Goal: Communication & Community: Answer question/provide support

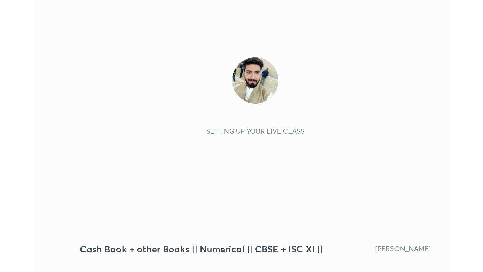
scroll to position [86, 161]
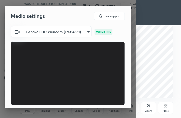
click at [109, 70] on video at bounding box center [68, 74] width 114 height 64
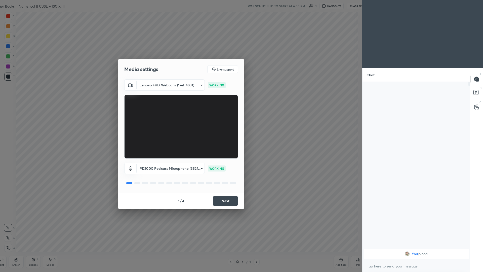
scroll to position [0, 0]
click at [180, 118] on button "Next" at bounding box center [225, 201] width 25 height 10
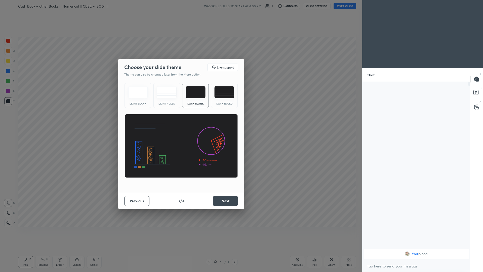
click at [180, 118] on button "Next" at bounding box center [225, 201] width 25 height 10
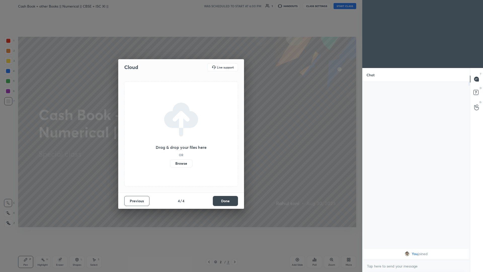
click at [142, 118] on button "Previous" at bounding box center [136, 201] width 25 height 10
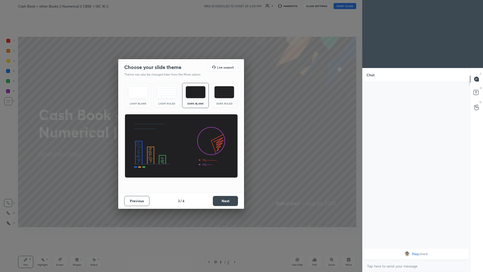
click at [180, 94] on img at bounding box center [224, 92] width 20 height 12
click at [180, 118] on button "Next" at bounding box center [225, 201] width 25 height 10
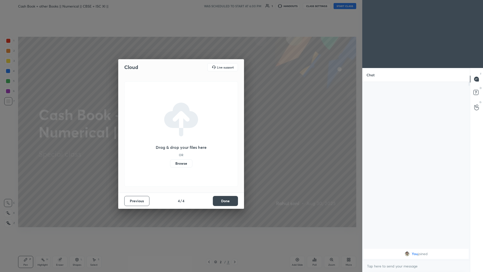
click at [180, 118] on button "Done" at bounding box center [225, 201] width 25 height 10
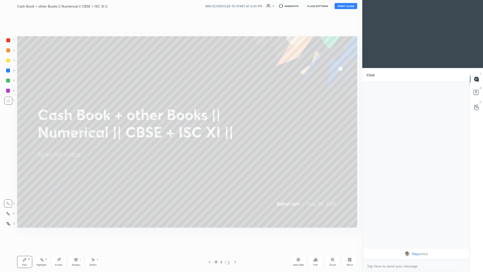
scroll to position [240, 342]
click at [180, 5] on button "START CLASS" at bounding box center [345, 6] width 23 height 6
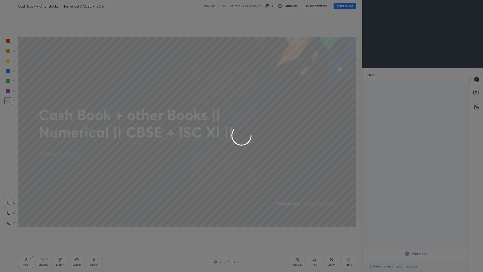
type textarea "x"
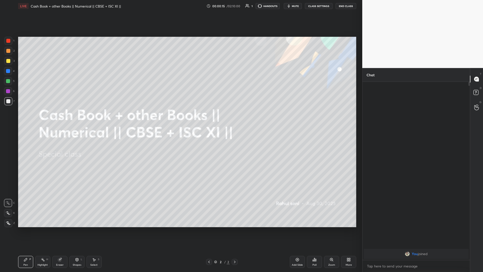
click at [6, 118] on icon at bounding box center [8, 223] width 5 height 4
click at [9, 61] on div at bounding box center [8, 61] width 4 height 4
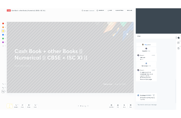
scroll to position [176, 106]
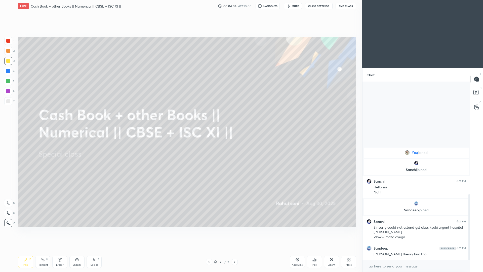
click at [180, 118] on div "More" at bounding box center [348, 262] width 15 height 12
click at [180, 118] on icon at bounding box center [320, 221] width 4 height 6
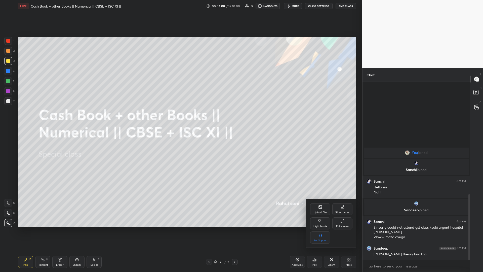
click at [180, 118] on icon at bounding box center [320, 206] width 3 height 3
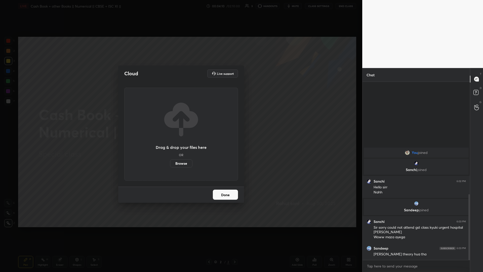
click at [180, 118] on button "Done" at bounding box center [225, 195] width 25 height 10
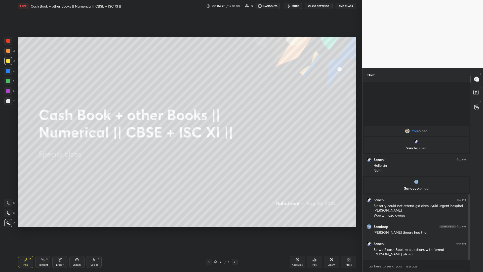
click at [180, 118] on icon at bounding box center [349, 259] width 4 height 4
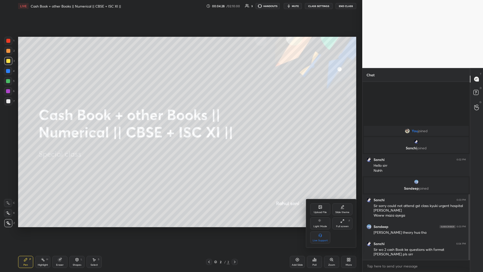
click at [180, 118] on div "Upload File" at bounding box center [320, 209] width 20 height 12
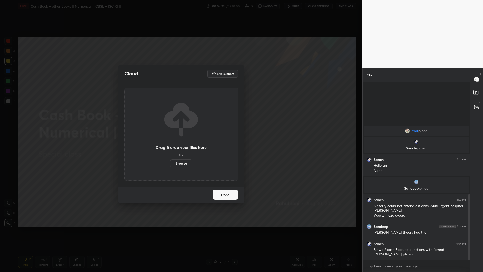
click at [180, 118] on label "Browse" at bounding box center [181, 163] width 22 height 8
click at [170, 118] on input "Browse" at bounding box center [170, 163] width 0 height 8
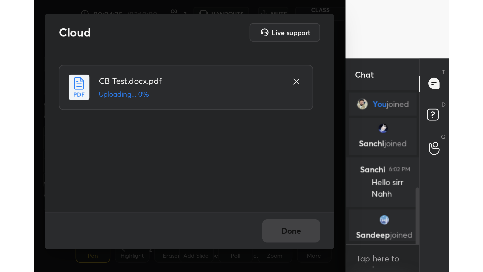
scroll to position [0, 0]
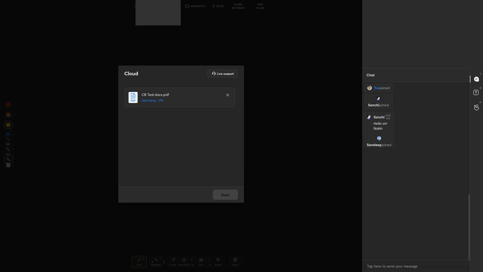
type textarea "x"
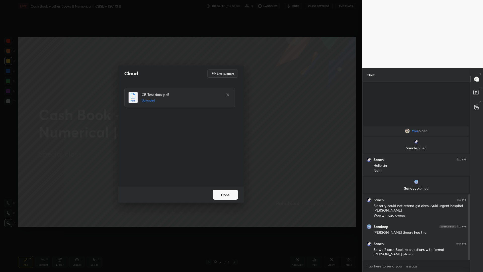
click at [180, 118] on button "Done" at bounding box center [225, 195] width 25 height 10
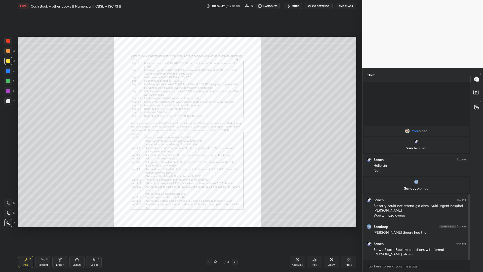
click at [180, 118] on icon at bounding box center [332, 259] width 4 height 4
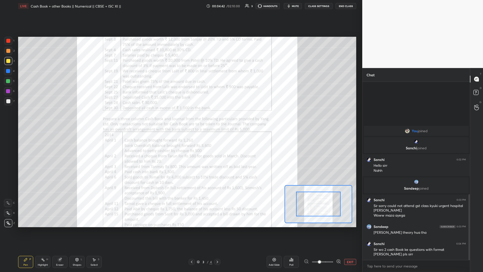
click at [180, 118] on span at bounding box center [322, 262] width 21 height 8
click at [180, 118] on span at bounding box center [319, 261] width 3 height 3
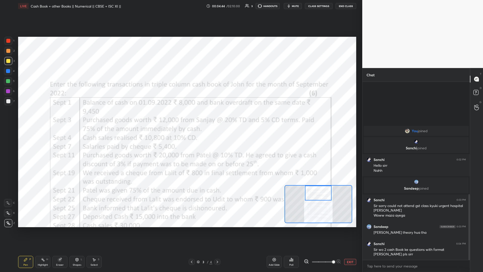
drag, startPoint x: 320, startPoint y: 205, endPoint x: 320, endPoint y: 187, distance: 17.6
click at [180, 118] on div at bounding box center [318, 193] width 27 height 15
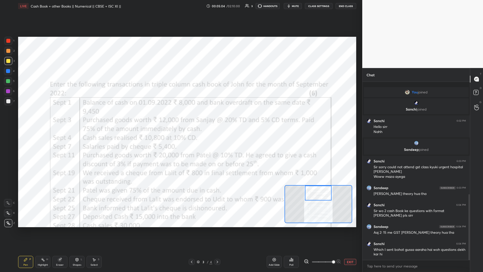
scroll to position [13, 0]
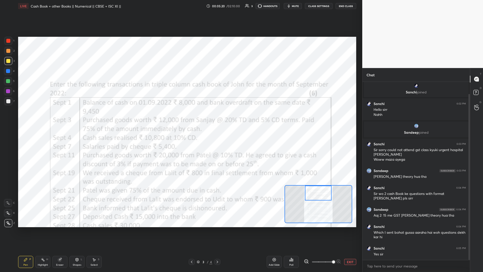
click at [9, 71] on div at bounding box center [8, 71] width 4 height 4
click at [180, 118] on div "Add Slide" at bounding box center [274, 262] width 15 height 12
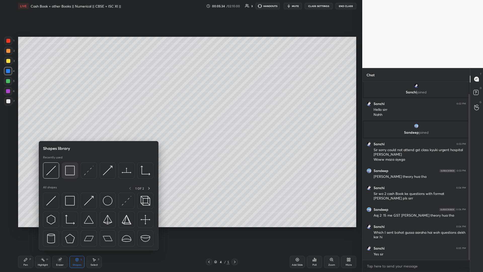
click at [65, 118] on img at bounding box center [70, 171] width 10 height 10
click at [72, 118] on img at bounding box center [70, 171] width 10 height 10
click at [69, 118] on img at bounding box center [70, 171] width 10 height 10
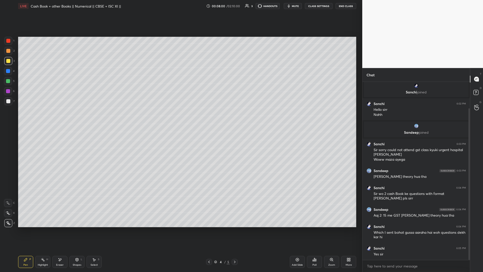
scroll to position [31, 0]
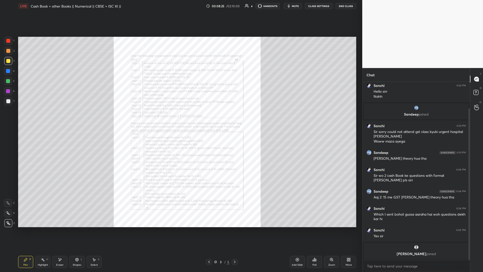
click at [180, 118] on icon at bounding box center [332, 259] width 4 height 4
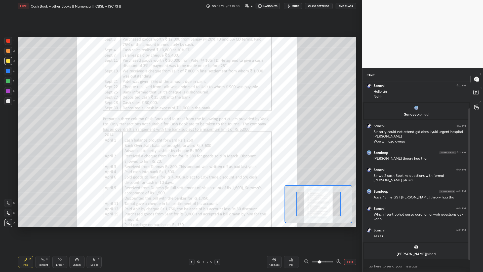
click at [180, 118] on span at bounding box center [322, 262] width 21 height 8
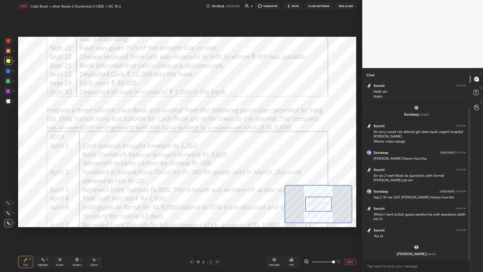
click at [180, 118] on div at bounding box center [318, 204] width 27 height 15
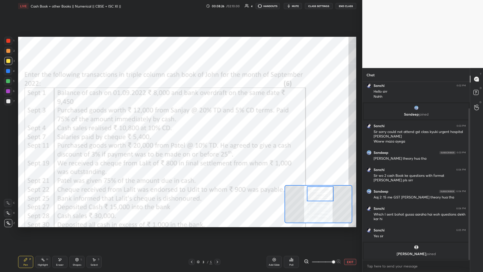
drag, startPoint x: 320, startPoint y: 200, endPoint x: 321, endPoint y: 191, distance: 9.2
click at [180, 118] on div at bounding box center [320, 193] width 27 height 15
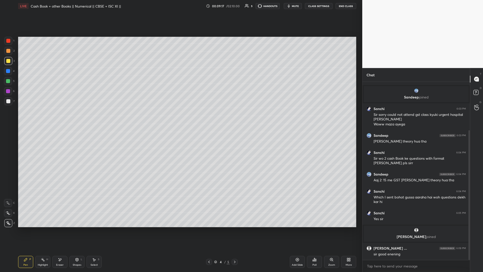
scroll to position [66, 0]
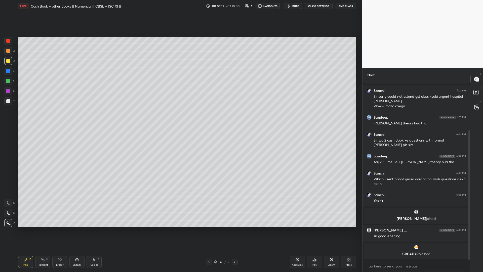
click at [180, 7] on span "mute" at bounding box center [295, 6] width 7 height 4
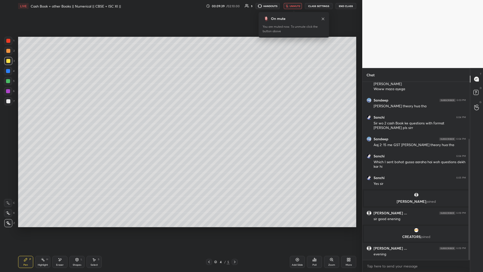
click at [180, 6] on span "unmute" at bounding box center [295, 6] width 11 height 4
click at [180, 118] on div "Add Slide" at bounding box center [297, 262] width 15 height 12
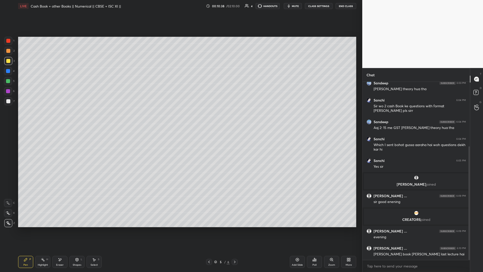
scroll to position [118, 0]
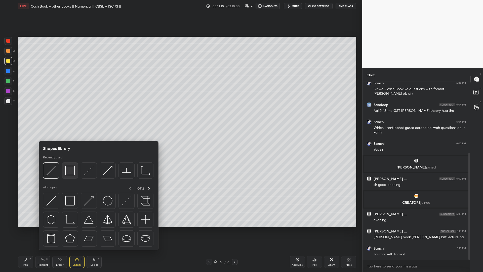
click at [70, 118] on div at bounding box center [70, 170] width 16 height 16
click at [71, 118] on img at bounding box center [70, 171] width 10 height 10
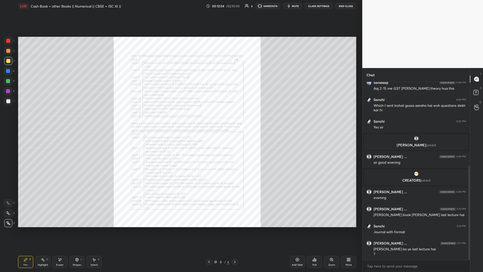
scroll to position [157, 0]
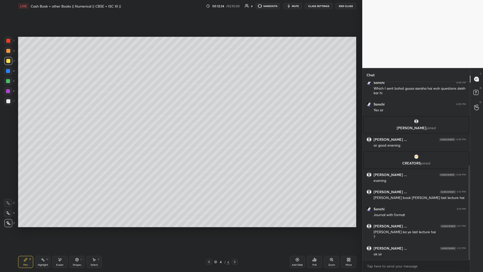
click at [180, 118] on div "Add Slide" at bounding box center [297, 262] width 15 height 12
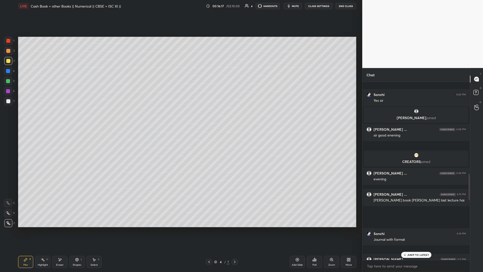
scroll to position [74, 0]
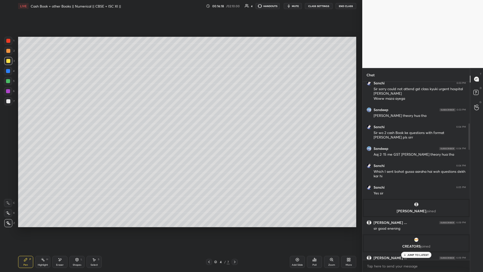
click at [180, 118] on p "JUMP TO LATEST" at bounding box center [418, 254] width 22 height 3
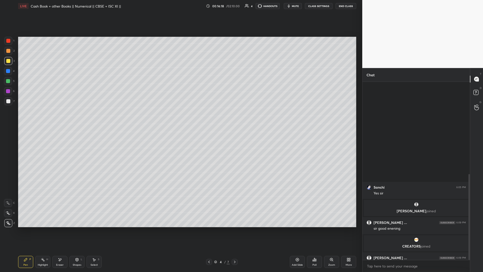
scroll to position [191, 0]
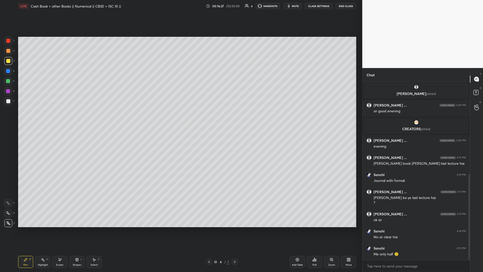
click at [180, 118] on div "Zoom" at bounding box center [331, 262] width 15 height 12
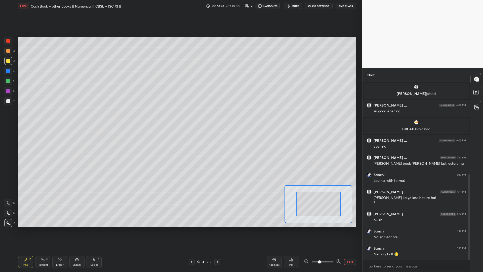
drag, startPoint x: 329, startPoint y: 261, endPoint x: 336, endPoint y: 261, distance: 7.6
click at [180, 118] on span at bounding box center [322, 262] width 21 height 8
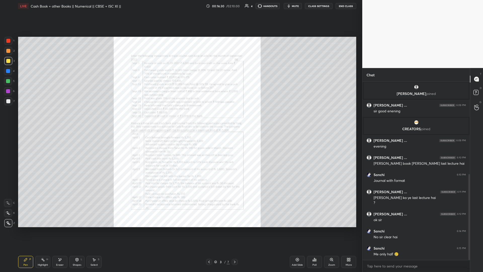
click at [180, 118] on div "Zoom" at bounding box center [331, 262] width 15 height 12
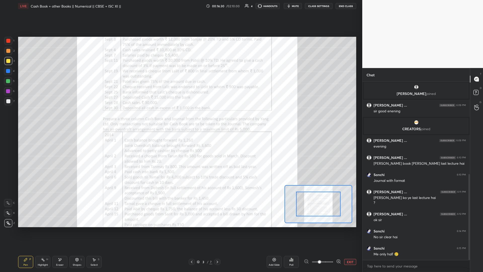
drag, startPoint x: 336, startPoint y: 262, endPoint x: 330, endPoint y: 235, distance: 28.0
click at [180, 118] on span at bounding box center [322, 262] width 21 height 8
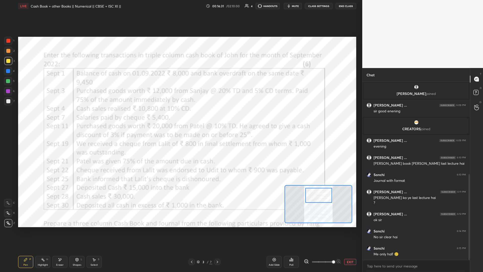
drag, startPoint x: 318, startPoint y: 205, endPoint x: 318, endPoint y: 197, distance: 8.1
click at [180, 118] on div at bounding box center [319, 195] width 27 height 15
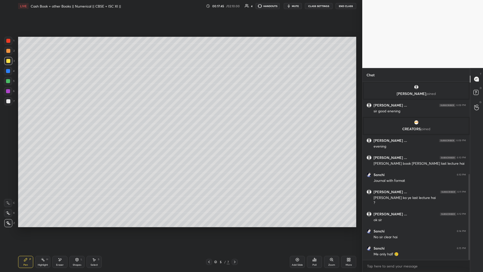
scroll to position [208, 0]
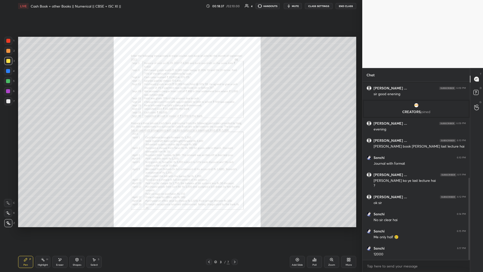
click at [180, 118] on div "Zoom" at bounding box center [331, 262] width 15 height 12
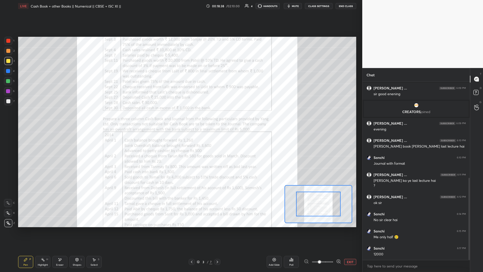
click at [180, 118] on span at bounding box center [322, 262] width 21 height 8
click at [180, 118] on span at bounding box center [319, 261] width 3 height 3
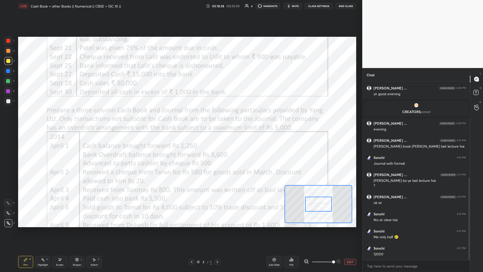
drag, startPoint x: 336, startPoint y: 257, endPoint x: 332, endPoint y: 249, distance: 8.8
click at [180, 118] on span at bounding box center [333, 261] width 3 height 3
click at [180, 118] on div at bounding box center [318, 204] width 27 height 15
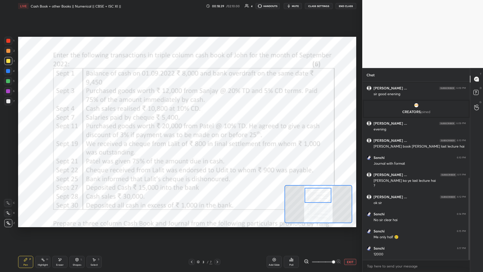
click at [180, 118] on div at bounding box center [318, 195] width 27 height 15
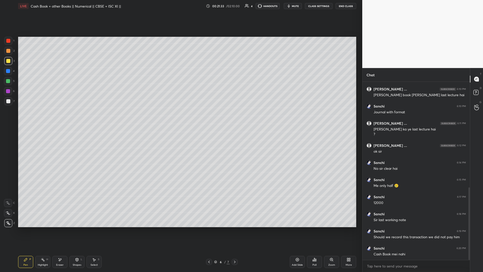
scroll to position [277, 0]
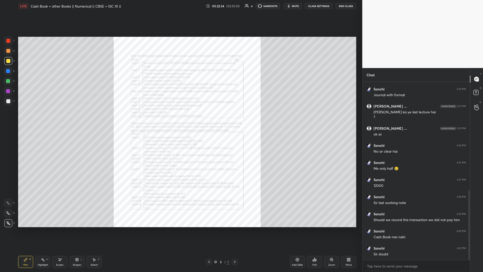
drag, startPoint x: 330, startPoint y: 262, endPoint x: 335, endPoint y: 262, distance: 4.8
click at [180, 118] on div "Zoom" at bounding box center [331, 262] width 15 height 12
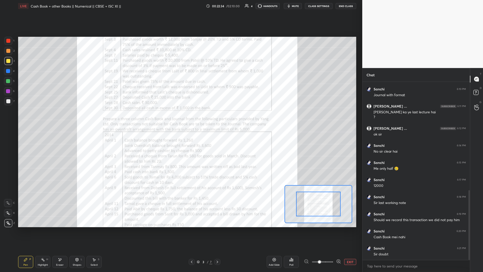
click at [180, 118] on span at bounding box center [322, 262] width 21 height 8
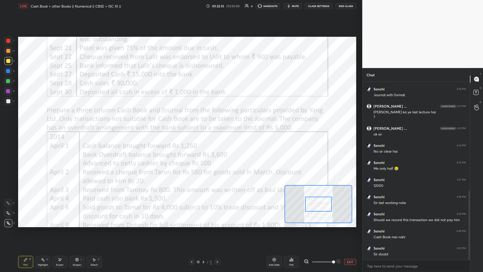
click at [180, 118] on div at bounding box center [318, 204] width 27 height 15
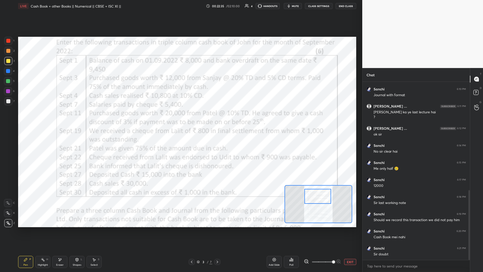
drag, startPoint x: 320, startPoint y: 204, endPoint x: 323, endPoint y: 196, distance: 7.9
click at [180, 118] on div at bounding box center [318, 196] width 27 height 15
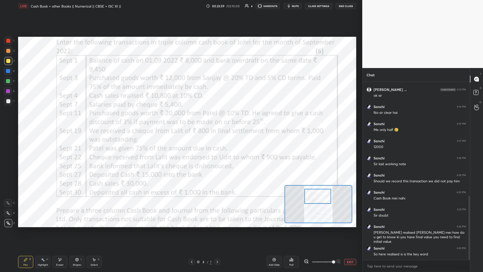
scroll to position [320, 0]
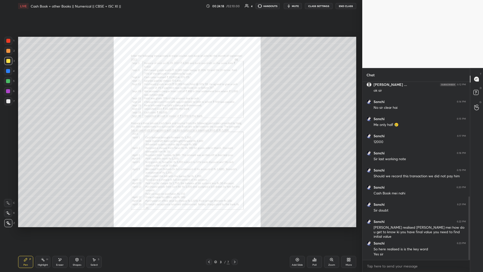
click at [180, 118] on div "Zoom" at bounding box center [331, 265] width 7 height 3
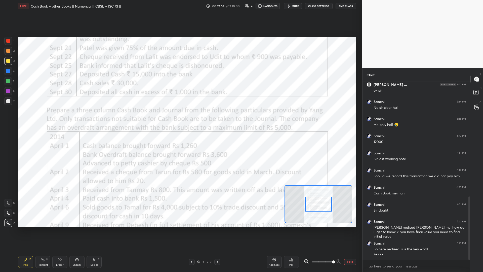
click at [180, 118] on span at bounding box center [333, 261] width 3 height 3
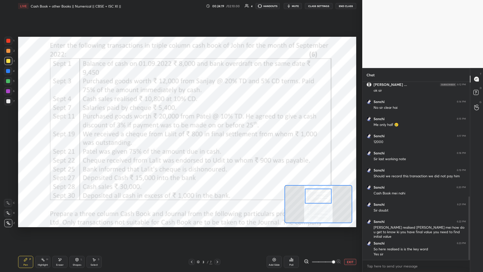
drag, startPoint x: 317, startPoint y: 202, endPoint x: 317, endPoint y: 197, distance: 5.0
click at [180, 118] on div at bounding box center [318, 196] width 27 height 15
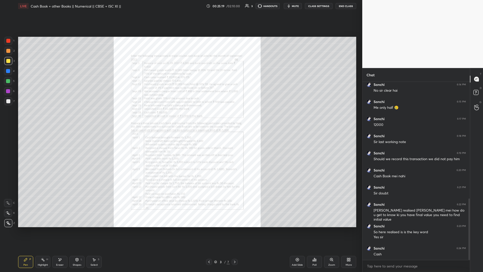
click at [180, 118] on div "Zoom" at bounding box center [331, 262] width 15 height 12
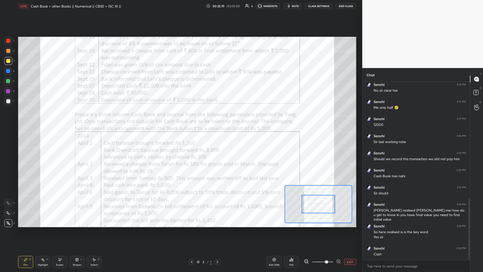
click at [180, 118] on span at bounding box center [322, 262] width 21 height 8
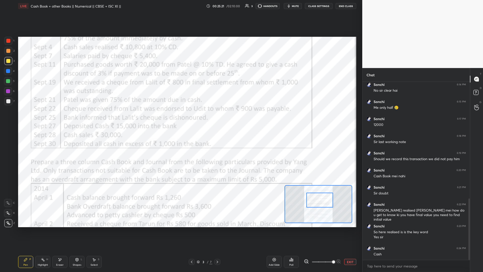
drag, startPoint x: 316, startPoint y: 203, endPoint x: 317, endPoint y: 199, distance: 4.4
click at [180, 118] on div at bounding box center [320, 200] width 27 height 15
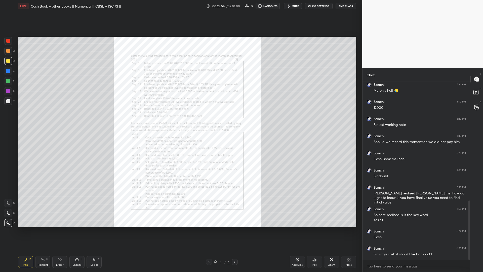
scroll to position [360, 0]
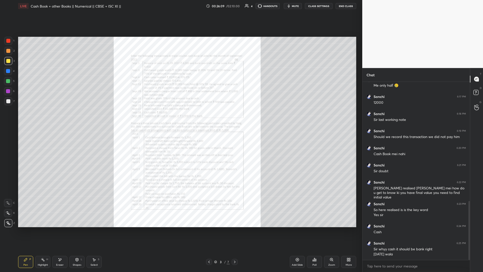
click at [180, 118] on icon at bounding box center [331, 259] width 3 height 3
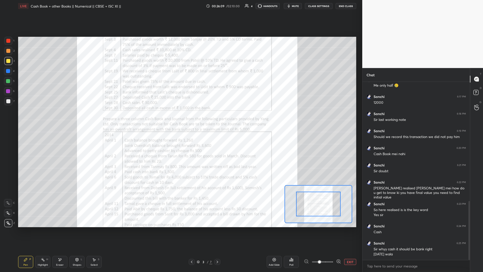
click at [180, 118] on span at bounding box center [322, 262] width 21 height 8
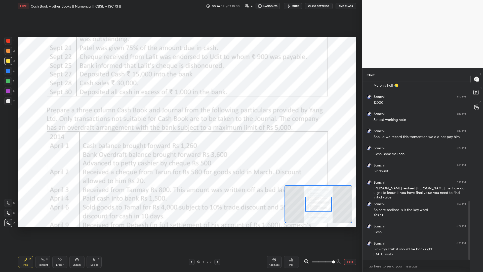
drag, startPoint x: 331, startPoint y: 258, endPoint x: 335, endPoint y: 248, distance: 11.2
click at [180, 118] on div "Add Slide Poll EXIT" at bounding box center [312, 262] width 90 height 28
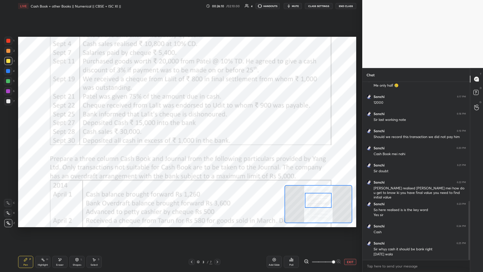
drag, startPoint x: 319, startPoint y: 205, endPoint x: 325, endPoint y: 204, distance: 5.5
click at [180, 118] on div at bounding box center [318, 200] width 27 height 15
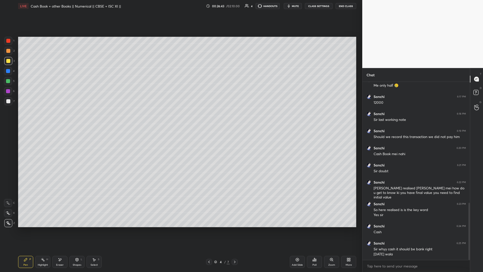
scroll to position [377, 0]
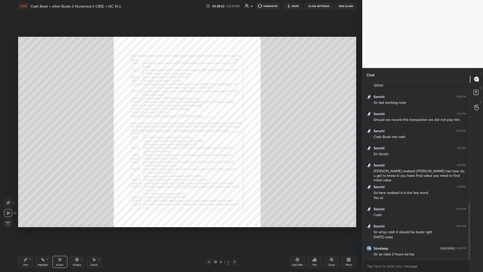
click at [180, 118] on div "Zoom" at bounding box center [331, 262] width 15 height 12
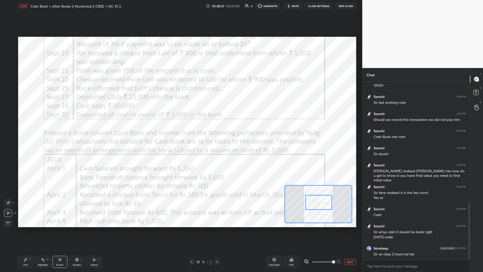
drag, startPoint x: 319, startPoint y: 205, endPoint x: 319, endPoint y: 202, distance: 3.0
click at [180, 118] on div at bounding box center [319, 202] width 27 height 15
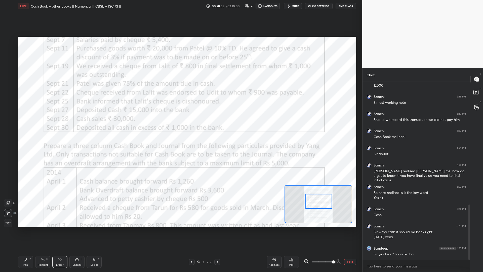
scroll to position [394, 0]
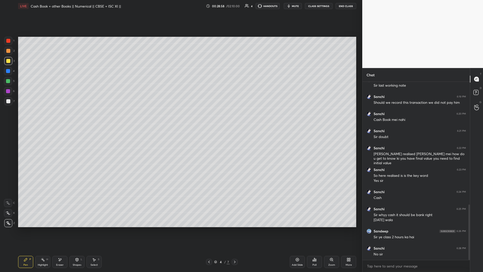
click at [180, 101] on div "1 2 3 4 5 6 7 C X Z E E Erase all H H LIVE Cash Book + other Books || Numerical…" at bounding box center [181, 136] width 362 height 272
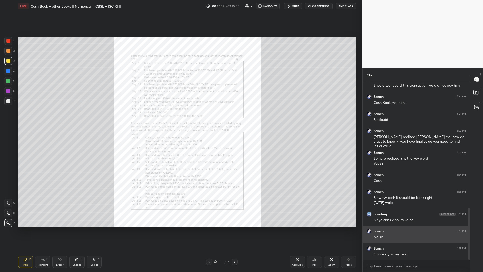
scroll to position [428, 0]
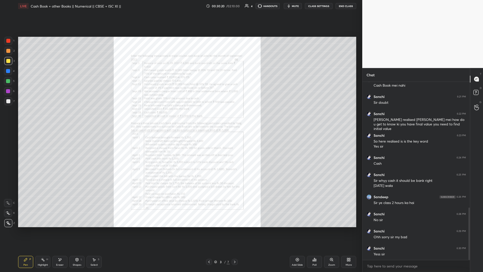
click at [180, 118] on icon at bounding box center [332, 259] width 4 height 4
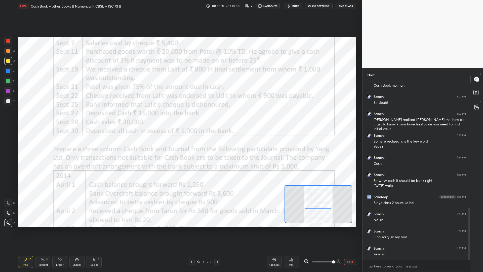
drag, startPoint x: 324, startPoint y: 207, endPoint x: 323, endPoint y: 204, distance: 3.0
click at [180, 118] on div at bounding box center [318, 201] width 27 height 15
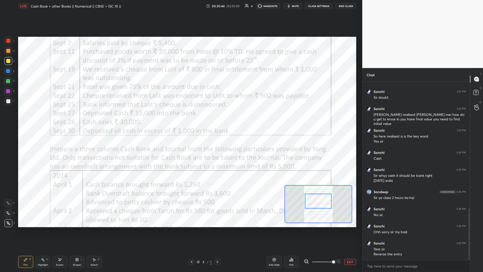
click at [180, 5] on span "mute" at bounding box center [295, 6] width 7 height 4
click at [180, 8] on button "unmute" at bounding box center [293, 6] width 18 height 6
click at [180, 8] on button "mute" at bounding box center [293, 6] width 18 height 6
click at [180, 8] on button "unmute" at bounding box center [293, 6] width 18 height 6
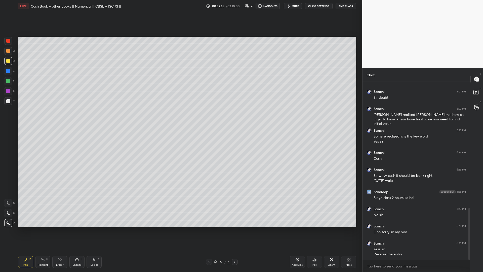
click at [180, 118] on div "Add Slide" at bounding box center [297, 262] width 15 height 12
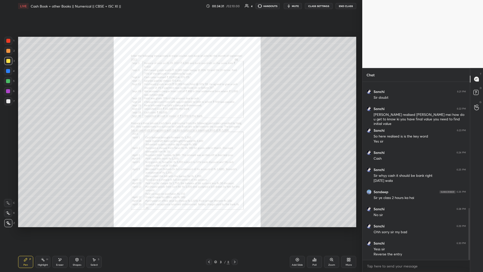
click at [180, 118] on div "Zoom" at bounding box center [331, 262] width 15 height 12
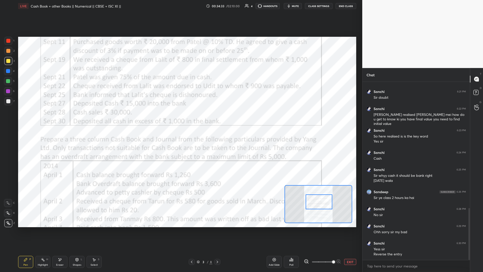
click at [180, 118] on div at bounding box center [319, 201] width 27 height 15
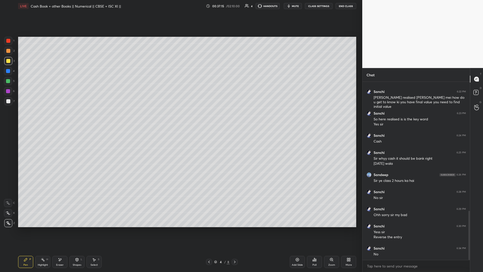
scroll to position [467, 0]
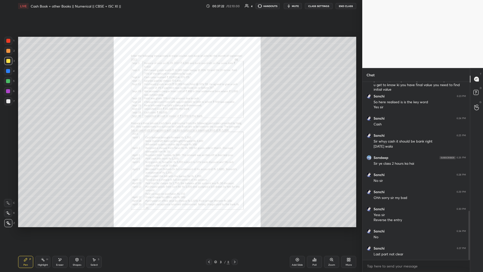
click at [180, 118] on div "Zoom" at bounding box center [331, 262] width 15 height 12
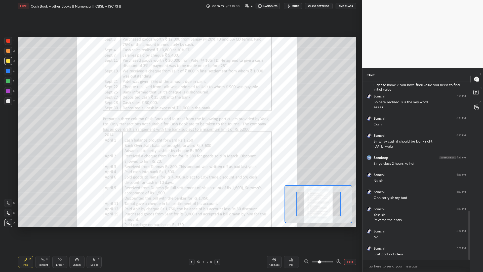
drag, startPoint x: 332, startPoint y: 261, endPoint x: 337, endPoint y: 254, distance: 8.2
click at [180, 118] on span at bounding box center [322, 262] width 21 height 8
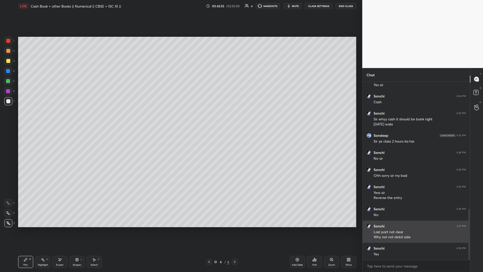
scroll to position [460, 0]
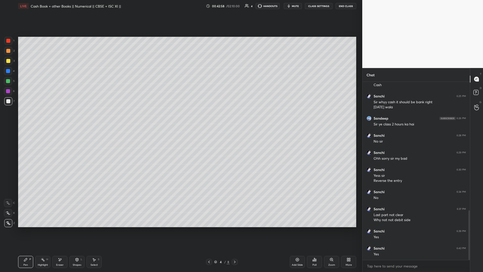
click at [180, 118] on div at bounding box center [235, 262] width 6 height 6
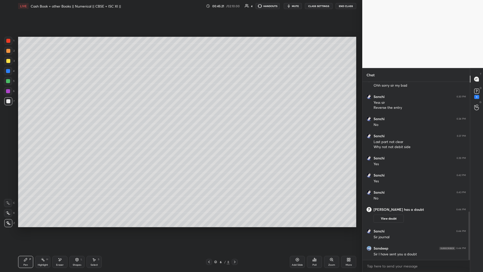
scroll to position [462, 0]
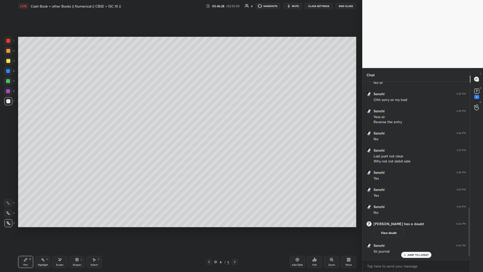
click at [180, 118] on div "JUMP TO LATEST" at bounding box center [416, 255] width 30 height 6
click at [180, 118] on div "Sir I have sent you a doubt" at bounding box center [420, 268] width 92 height 5
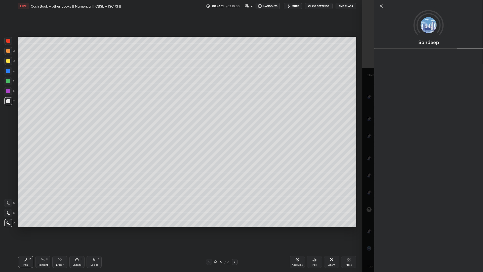
click at [180, 118] on div "1 2 3 4 5 6 7 C X Z E E Erase all H H LIVE Cash Book + other Books || Numerical…" at bounding box center [181, 136] width 362 height 272
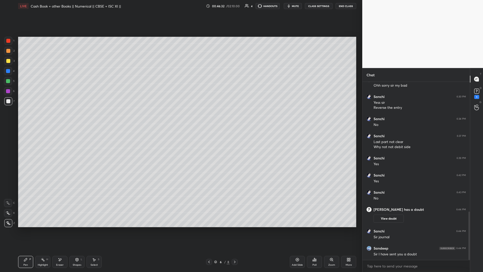
click at [180, 118] on div at bounding box center [235, 262] width 6 height 6
click at [180, 94] on icon at bounding box center [477, 91] width 8 height 8
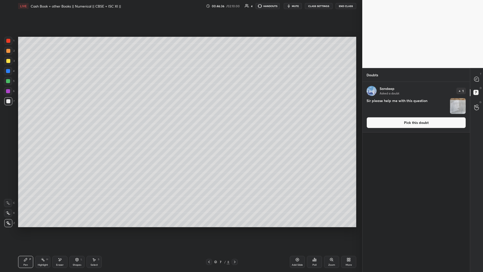
click at [180, 118] on button "Pick this doubt" at bounding box center [416, 122] width 99 height 11
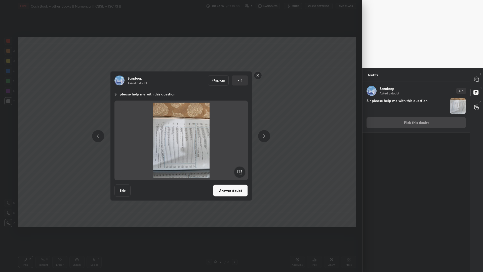
click at [180, 118] on rect at bounding box center [239, 171] width 11 height 11
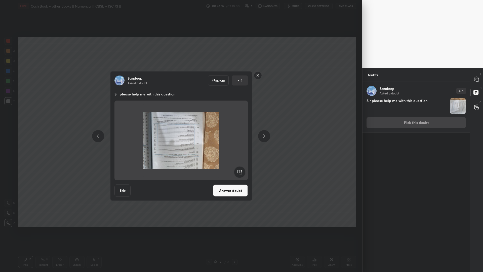
click at [180, 118] on rect at bounding box center [239, 171] width 11 height 11
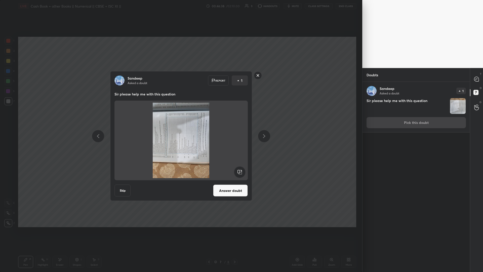
click at [180, 118] on rect at bounding box center [239, 171] width 11 height 11
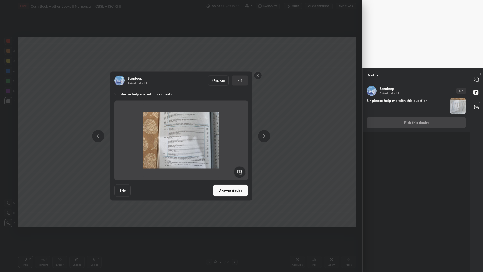
click at [180, 118] on button "Answer doubt" at bounding box center [230, 190] width 35 height 12
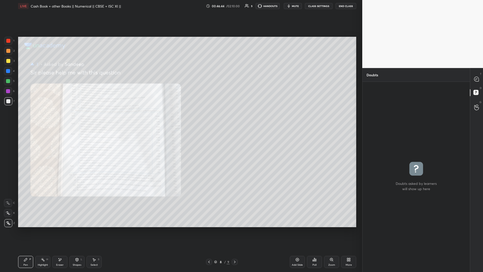
click at [180, 118] on div at bounding box center [235, 262] width 6 height 6
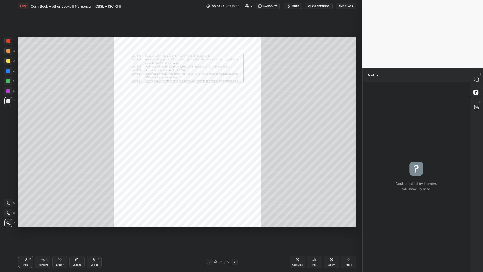
drag, startPoint x: 209, startPoint y: 262, endPoint x: 209, endPoint y: 265, distance: 3.3
click at [180, 118] on div at bounding box center [209, 262] width 6 height 6
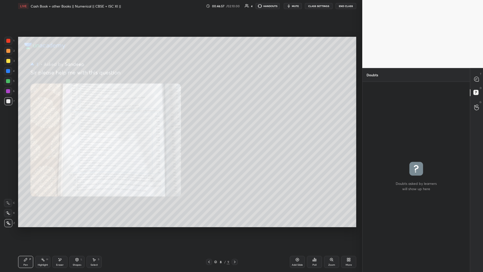
click at [180, 118] on div at bounding box center [209, 262] width 6 height 6
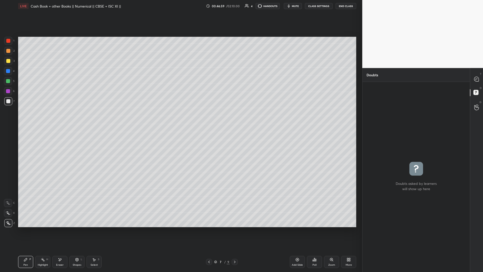
type textarea "x"
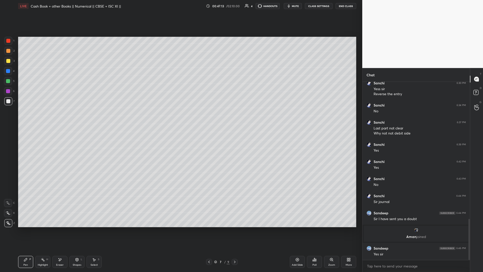
scroll to position [593, 0]
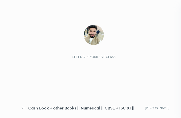
scroll to position [757, 0]
click at [117, 65] on div "Setting up your live class" at bounding box center [93, 55] width 143 height 60
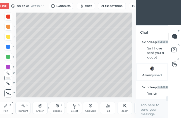
click at [117, 65] on div "Setting up your live class Poll for secs No correct answer Start poll" at bounding box center [74, 55] width 116 height 85
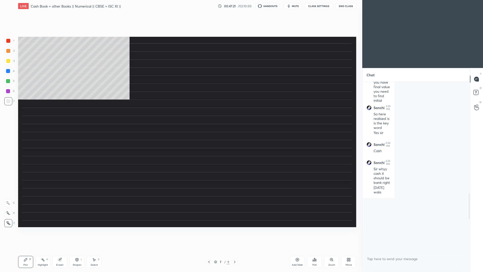
scroll to position [0, 0]
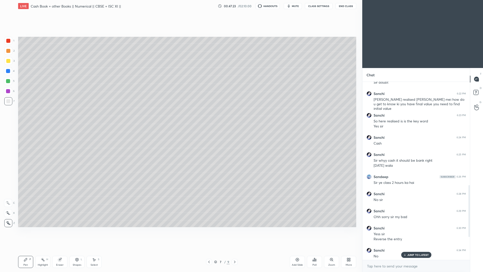
click at [180, 118] on div "More" at bounding box center [348, 262] width 15 height 12
drag, startPoint x: 344, startPoint y: 265, endPoint x: 346, endPoint y: 258, distance: 6.5
click at [180, 118] on div at bounding box center [241, 136] width 483 height 272
click at [180, 118] on div "More" at bounding box center [348, 262] width 15 height 12
click at [180, 118] on div "Dark Mode" at bounding box center [320, 223] width 20 height 12
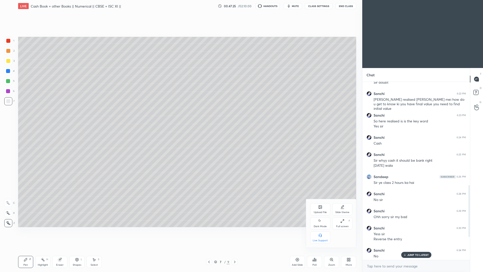
type textarea "x"
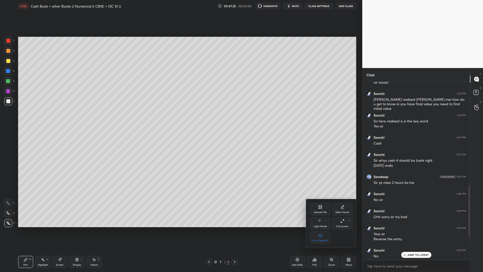
click at [180, 118] on div at bounding box center [241, 136] width 483 height 272
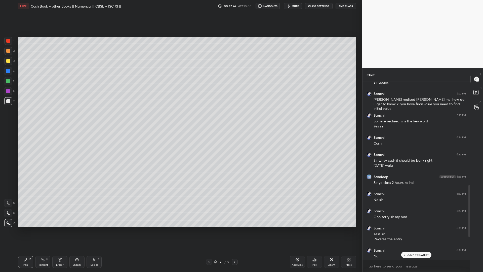
click at [180, 118] on div "Upload File Slide theme Light Mode Full screen F Live Support" at bounding box center [241, 136] width 483 height 272
click at [180, 118] on p "JUMP TO LATEST" at bounding box center [418, 254] width 22 height 3
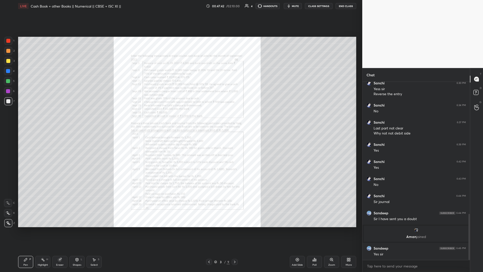
click at [180, 118] on icon at bounding box center [297, 259] width 4 height 4
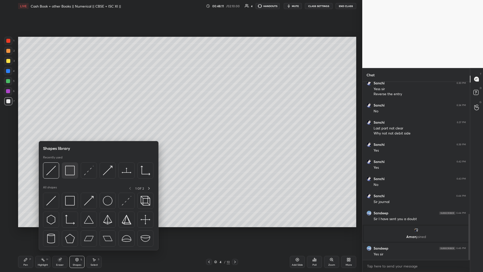
click at [74, 118] on img at bounding box center [70, 171] width 10 height 10
click at [71, 118] on img at bounding box center [70, 171] width 10 height 10
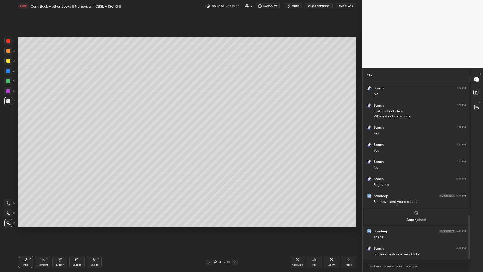
scroll to position [542, 0]
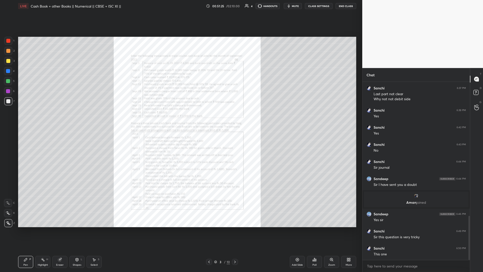
click at [180, 118] on div "Zoom" at bounding box center [331, 262] width 15 height 12
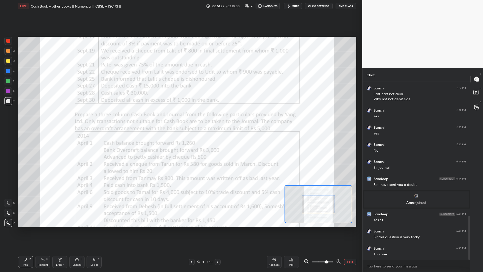
click at [180, 118] on span at bounding box center [322, 262] width 21 height 8
drag, startPoint x: 333, startPoint y: 260, endPoint x: 324, endPoint y: 233, distance: 28.7
click at [180, 118] on span at bounding box center [326, 261] width 3 height 3
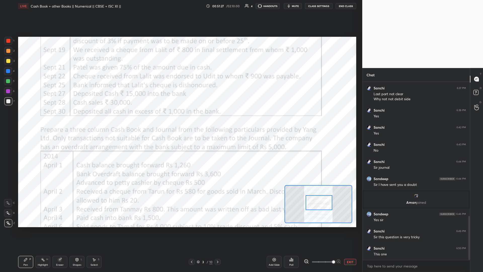
click at [180, 118] on div at bounding box center [319, 202] width 27 height 15
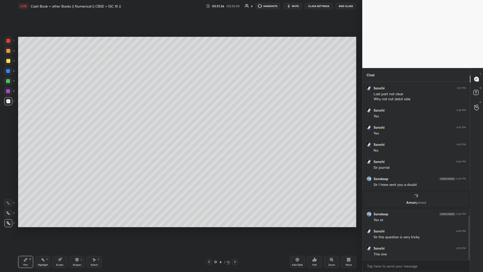
click at [9, 60] on div at bounding box center [8, 61] width 4 height 4
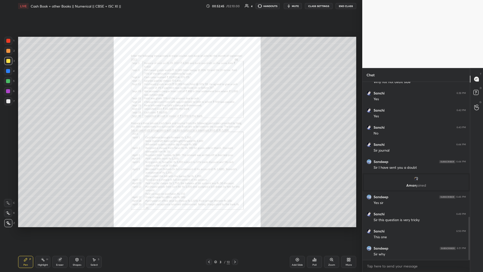
click at [180, 118] on div "Zoom" at bounding box center [331, 262] width 15 height 12
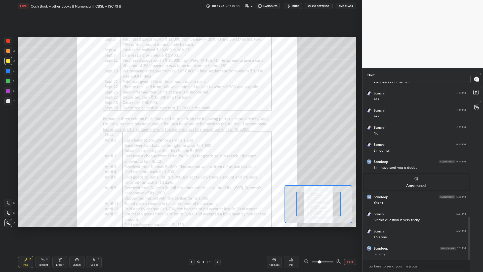
click at [180, 118] on div at bounding box center [322, 262] width 37 height 6
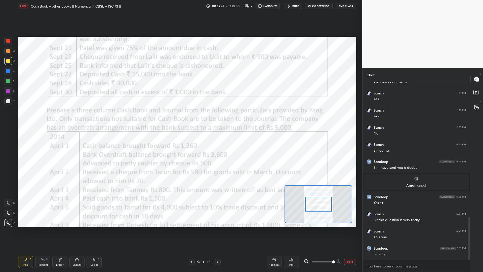
drag, startPoint x: 331, startPoint y: 259, endPoint x: 329, endPoint y: 232, distance: 27.8
click at [180, 118] on span at bounding box center [333, 261] width 3 height 3
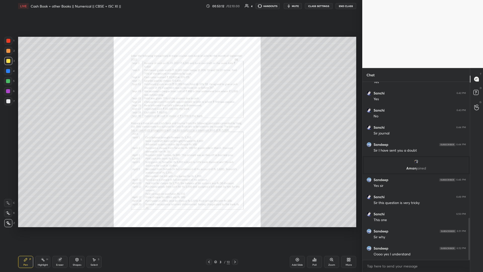
click at [180, 118] on div "Zoom" at bounding box center [331, 262] width 15 height 12
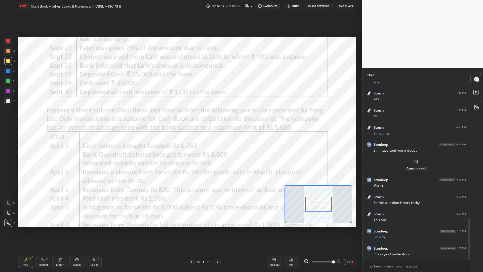
click at [180, 118] on span at bounding box center [322, 262] width 21 height 8
click at [180, 118] on span at bounding box center [333, 261] width 3 height 3
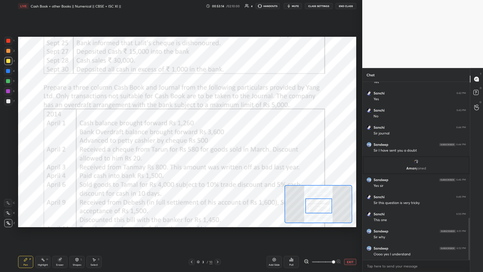
click at [180, 118] on div at bounding box center [319, 205] width 27 height 15
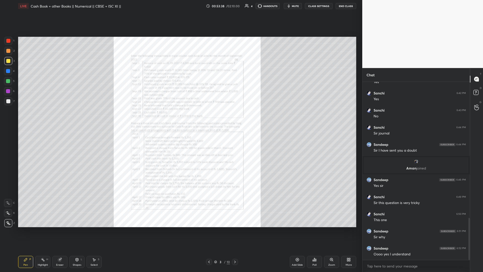
click at [180, 118] on div "Zoom" at bounding box center [331, 265] width 7 height 3
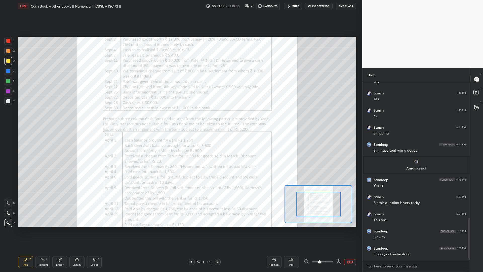
click at [180, 118] on span at bounding box center [322, 262] width 21 height 8
drag, startPoint x: 337, startPoint y: 263, endPoint x: 335, endPoint y: 243, distance: 20.2
click at [180, 118] on span at bounding box center [319, 261] width 3 height 3
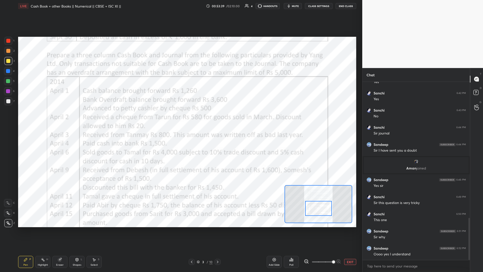
drag, startPoint x: 317, startPoint y: 207, endPoint x: 317, endPoint y: 211, distance: 4.3
click at [180, 118] on div at bounding box center [318, 208] width 27 height 15
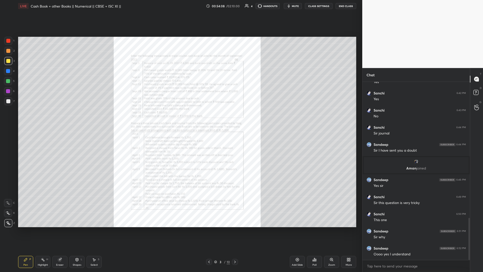
click at [180, 118] on icon at bounding box center [332, 259] width 4 height 4
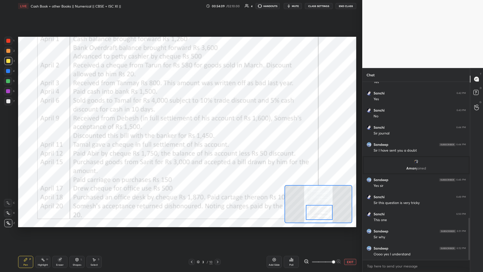
drag, startPoint x: 322, startPoint y: 207, endPoint x: 323, endPoint y: 215, distance: 8.3
click at [180, 118] on div at bounding box center [319, 212] width 27 height 15
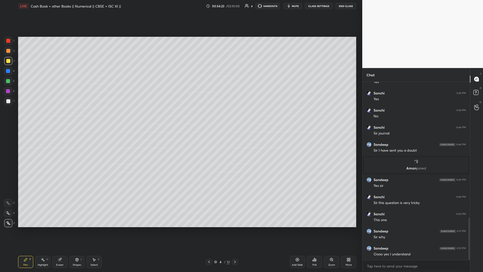
click at [180, 118] on div "Setting up your live class Poll for secs No correct answer Start poll" at bounding box center [187, 132] width 342 height 240
click at [180, 118] on div "Add Slide" at bounding box center [297, 262] width 15 height 12
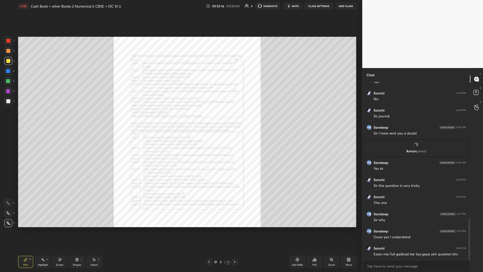
click at [180, 118] on div "Zoom" at bounding box center [331, 262] width 15 height 12
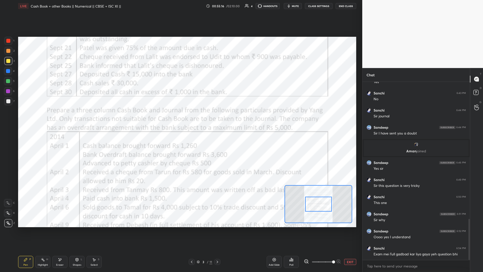
click at [180, 118] on span at bounding box center [322, 262] width 21 height 8
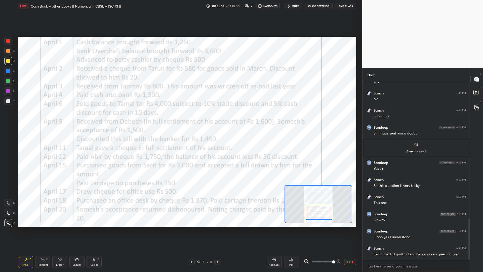
drag, startPoint x: 320, startPoint y: 207, endPoint x: 321, endPoint y: 215, distance: 7.6
click at [180, 118] on div at bounding box center [319, 212] width 27 height 15
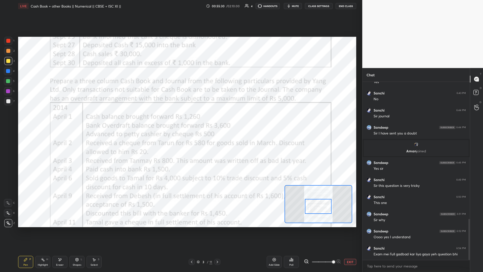
drag, startPoint x: 319, startPoint y: 213, endPoint x: 319, endPoint y: 207, distance: 5.3
click at [180, 118] on div at bounding box center [318, 206] width 27 height 15
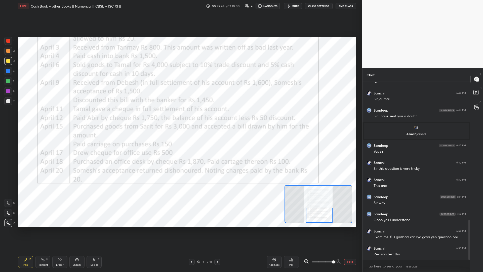
drag, startPoint x: 318, startPoint y: 208, endPoint x: 319, endPoint y: 218, distance: 9.4
click at [180, 118] on div at bounding box center [319, 215] width 27 height 15
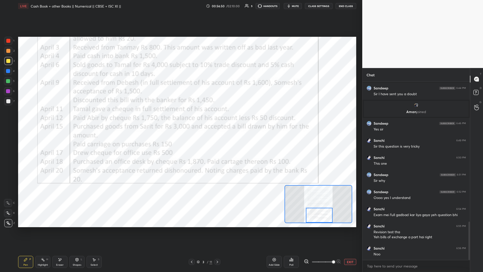
scroll to position [651, 0]
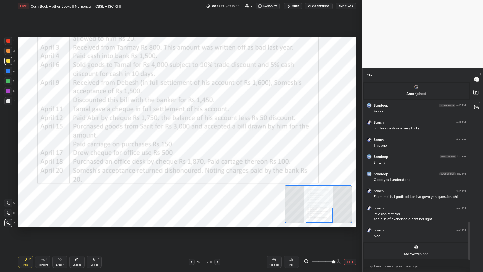
click at [180, 5] on span "mute" at bounding box center [295, 6] width 7 height 4
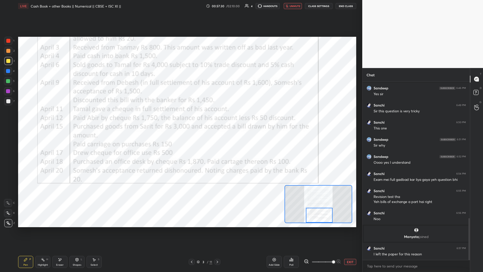
scroll to position [581, 0]
click at [180, 4] on span "unmute" at bounding box center [295, 6] width 11 height 4
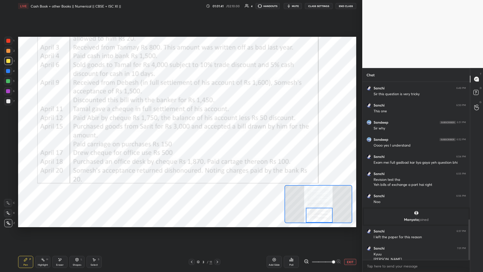
scroll to position [603, 0]
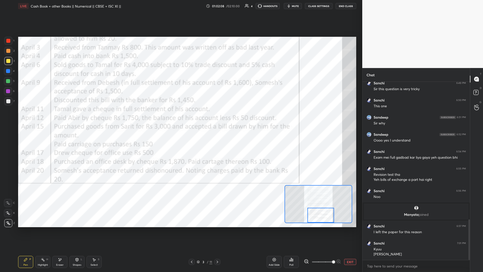
click at [180, 118] on div at bounding box center [321, 215] width 27 height 15
click at [180, 118] on button "EXIT" at bounding box center [350, 262] width 12 height 6
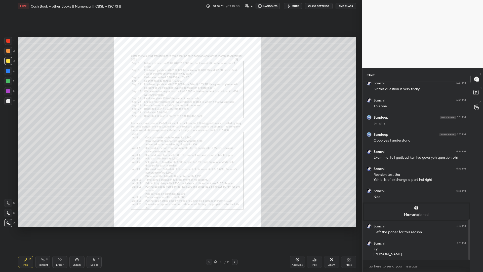
click at [180, 118] on div at bounding box center [235, 262] width 6 height 6
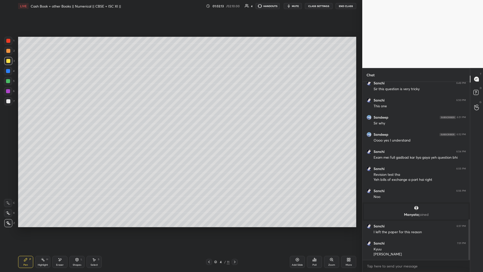
click at [180, 118] on div at bounding box center [235, 262] width 6 height 6
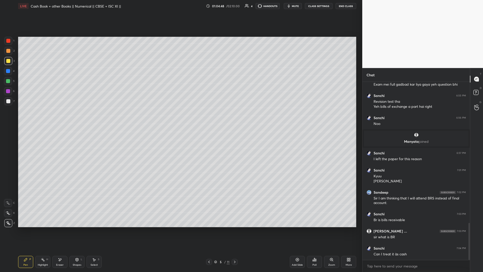
scroll to position [681, 0]
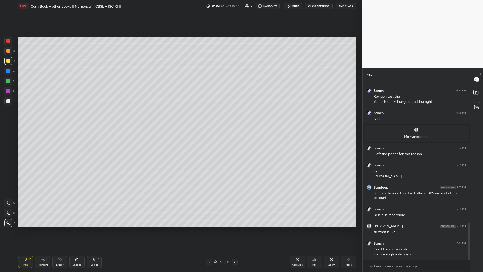
click at [180, 6] on span "mute" at bounding box center [295, 6] width 7 height 4
click at [180, 6] on span "unmute" at bounding box center [295, 6] width 11 height 4
drag, startPoint x: 296, startPoint y: 261, endPoint x: 297, endPoint y: 258, distance: 2.9
click at [180, 118] on icon at bounding box center [297, 259] width 4 height 4
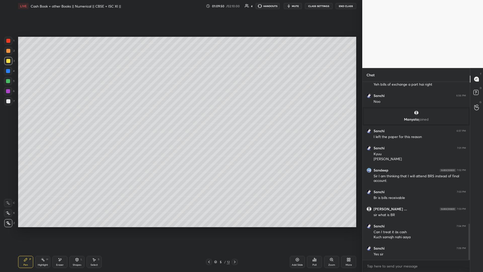
scroll to position [715, 0]
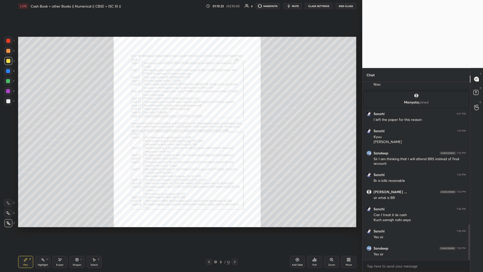
click at [180, 118] on div "Zoom" at bounding box center [331, 262] width 15 height 12
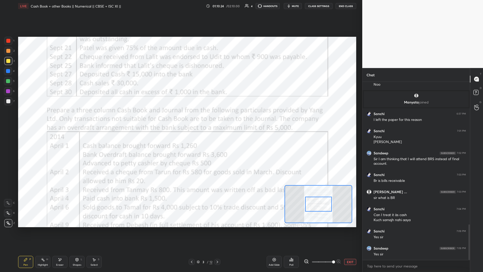
drag, startPoint x: 330, startPoint y: 260, endPoint x: 330, endPoint y: 230, distance: 30.2
click at [180, 118] on div at bounding box center [322, 262] width 37 height 6
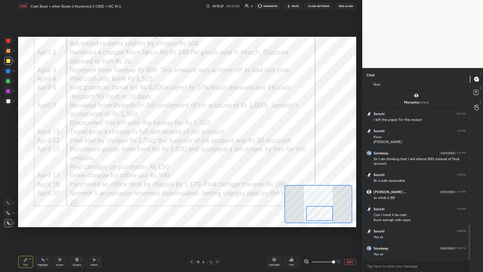
drag, startPoint x: 315, startPoint y: 209, endPoint x: 316, endPoint y: 214, distance: 4.9
click at [180, 118] on div at bounding box center [319, 213] width 27 height 15
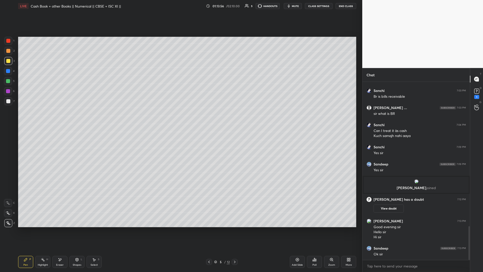
scroll to position [778, 0]
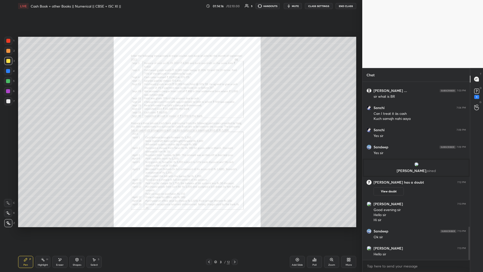
click at [180, 118] on icon at bounding box center [332, 259] width 4 height 4
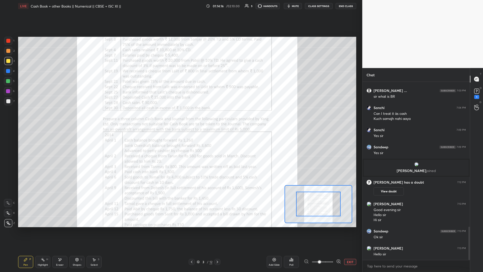
click at [180, 118] on span at bounding box center [322, 262] width 21 height 8
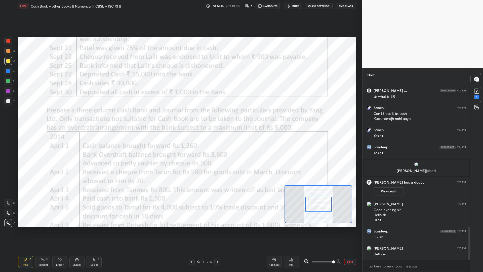
drag, startPoint x: 332, startPoint y: 260, endPoint x: 331, endPoint y: 243, distance: 17.4
click at [180, 118] on span at bounding box center [333, 261] width 3 height 3
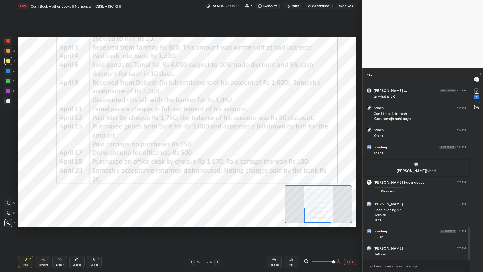
drag, startPoint x: 318, startPoint y: 212, endPoint x: 322, endPoint y: 217, distance: 6.6
click at [180, 118] on div at bounding box center [318, 215] width 27 height 15
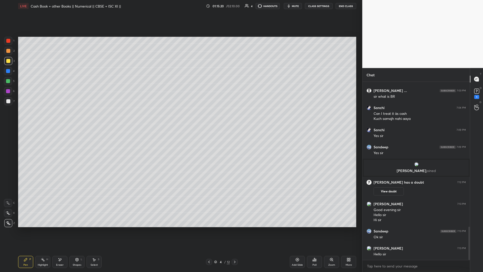
click at [180, 118] on icon at bounding box center [297, 259] width 4 height 4
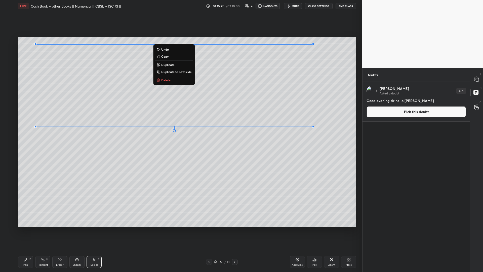
drag, startPoint x: 31, startPoint y: 50, endPoint x: 391, endPoint y: 143, distance: 371.8
click at [180, 118] on div "1 2 3 4 5 6 7 C X Z E E Erase all H H LIVE Cash Book + other Books || Numerical…" at bounding box center [241, 136] width 483 height 272
click at [180, 118] on div "0 ° Undo Copy Duplicate Duplicate to new slide Delete" at bounding box center [187, 132] width 338 height 190
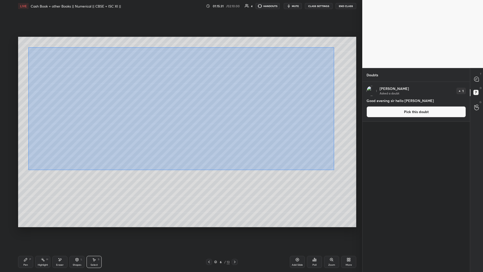
drag, startPoint x: 30, startPoint y: 48, endPoint x: 318, endPoint y: 160, distance: 308.7
click at [180, 118] on div "0 ° Undo Copy Duplicate Duplicate to new slide Delete" at bounding box center [187, 132] width 338 height 190
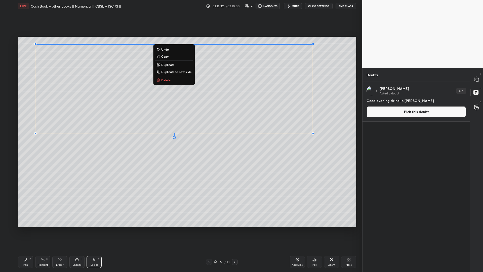
click at [165, 56] on p "Copy" at bounding box center [164, 56] width 7 height 4
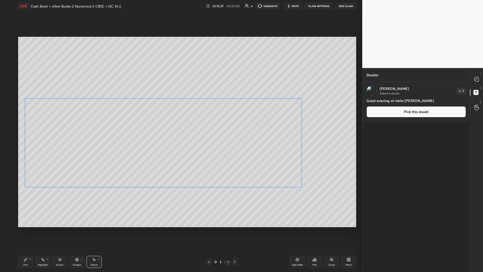
drag, startPoint x: 171, startPoint y: 115, endPoint x: 161, endPoint y: 165, distance: 51.1
click at [160, 118] on div "0 ° Undo Copy Paste here Duplicate Duplicate to new slide Delete" at bounding box center [187, 132] width 338 height 190
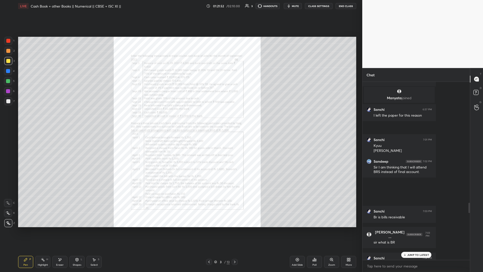
scroll to position [189, 106]
type textarea "x"
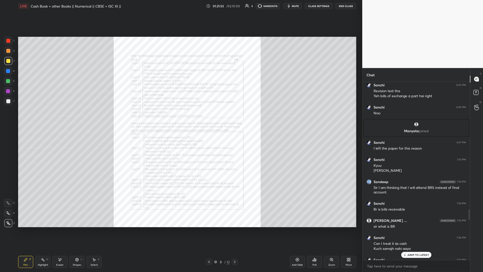
scroll to position [787, 0]
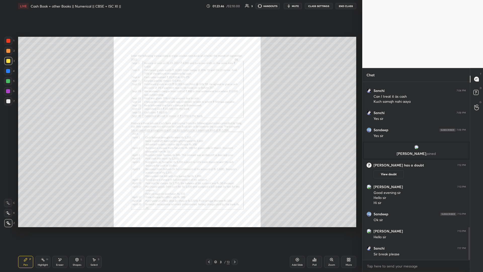
click at [180, 118] on div "Zoom" at bounding box center [331, 262] width 15 height 12
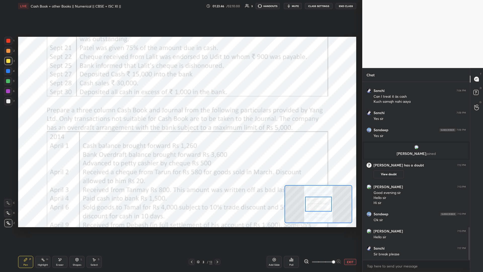
click at [180, 118] on span at bounding box center [322, 262] width 21 height 8
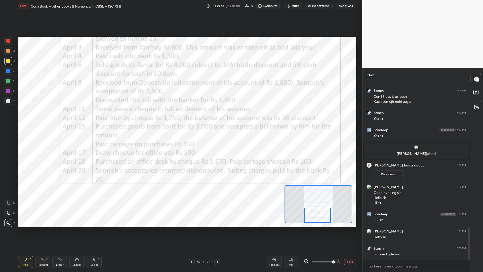
click at [180, 118] on div "Setting up your live class Poll for secs No correct answer Start poll" at bounding box center [187, 132] width 338 height 190
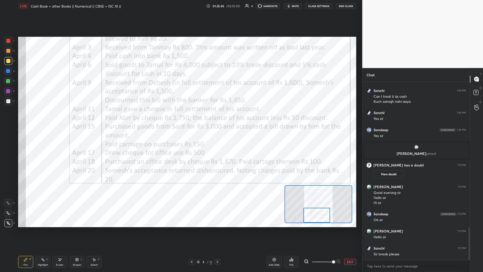
click at [180, 118] on div at bounding box center [317, 215] width 27 height 15
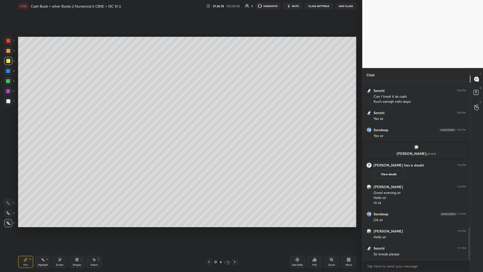
scroll to position [804, 0]
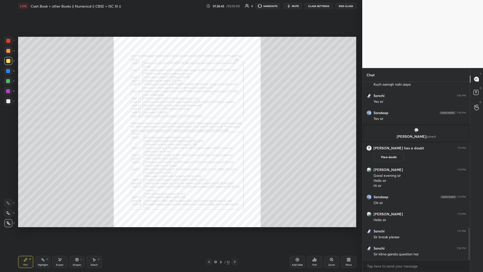
click at [180, 118] on icon at bounding box center [332, 260] width 1 height 1
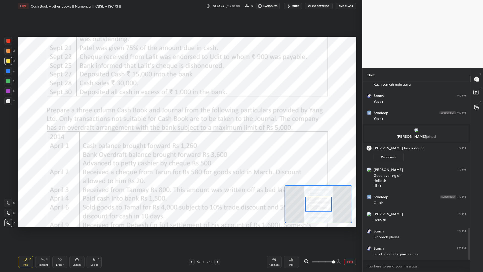
click at [180, 118] on span at bounding box center [322, 262] width 21 height 8
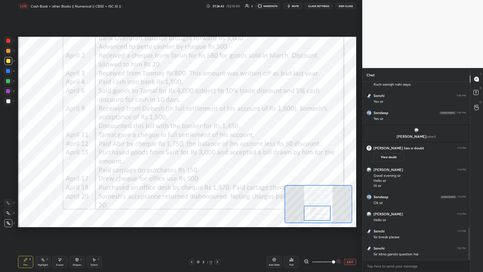
drag, startPoint x: 317, startPoint y: 205, endPoint x: 318, endPoint y: 212, distance: 7.1
click at [180, 118] on div at bounding box center [317, 213] width 27 height 15
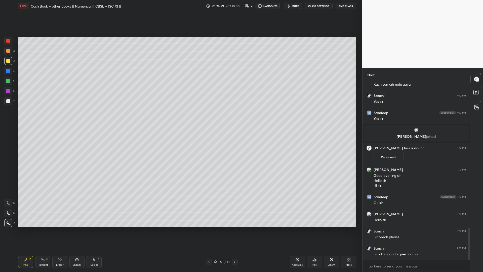
click at [180, 118] on div "Add Slide" at bounding box center [297, 262] width 15 height 12
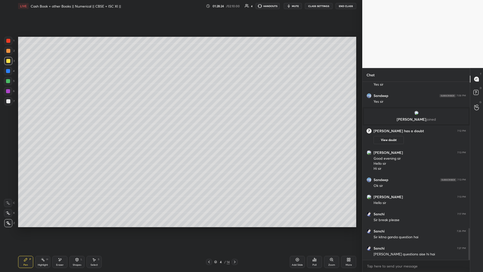
scroll to position [838, 0]
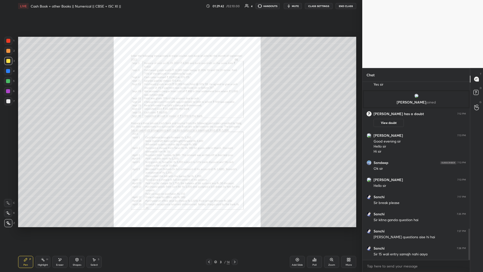
click at [180, 118] on icon at bounding box center [332, 259] width 4 height 4
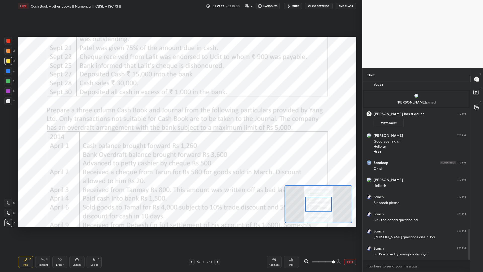
click at [180, 118] on div "Add Slide Poll EXIT" at bounding box center [312, 262] width 90 height 28
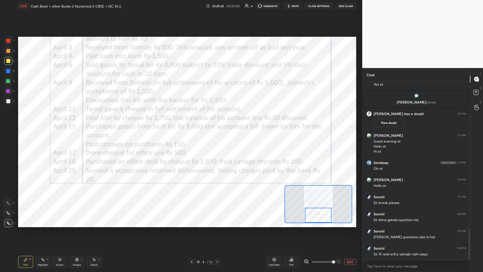
drag, startPoint x: 321, startPoint y: 206, endPoint x: 320, endPoint y: 216, distance: 9.8
click at [180, 118] on div at bounding box center [318, 215] width 27 height 15
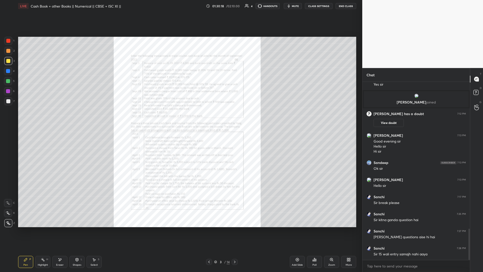
click at [180, 118] on div "Zoom" at bounding box center [331, 265] width 7 height 3
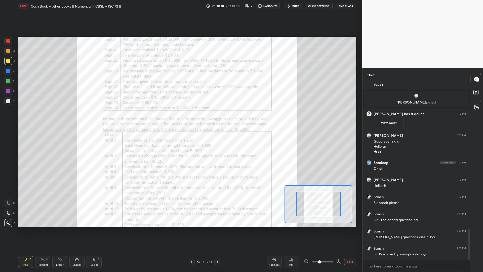
drag, startPoint x: 332, startPoint y: 264, endPoint x: 333, endPoint y: 255, distance: 9.4
click at [180, 118] on span at bounding box center [322, 262] width 21 height 8
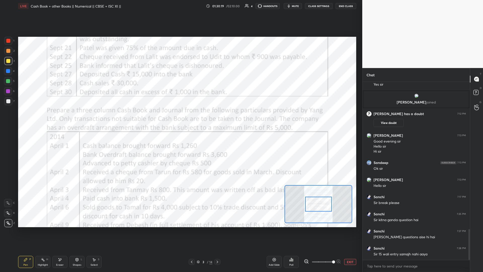
scroll to position [856, 0]
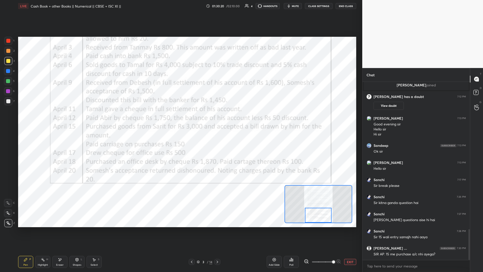
drag, startPoint x: 323, startPoint y: 199, endPoint x: 323, endPoint y: 210, distance: 11.8
click at [180, 118] on div at bounding box center [318, 215] width 27 height 15
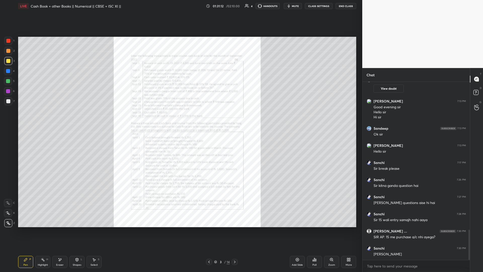
click at [180, 118] on icon at bounding box center [332, 259] width 4 height 4
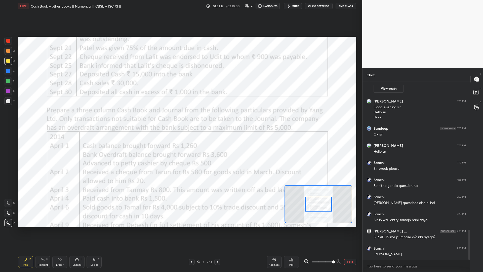
click at [180, 118] on span at bounding box center [333, 261] width 3 height 3
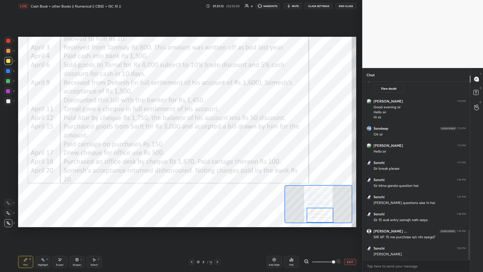
drag, startPoint x: 318, startPoint y: 213, endPoint x: 320, endPoint y: 221, distance: 8.2
click at [180, 118] on div at bounding box center [320, 215] width 27 height 15
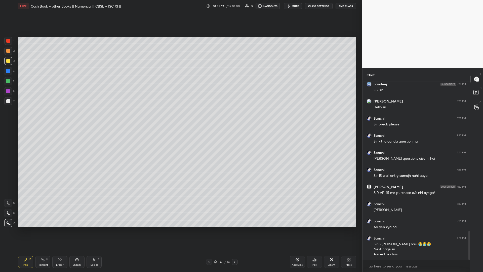
scroll to position [934, 0]
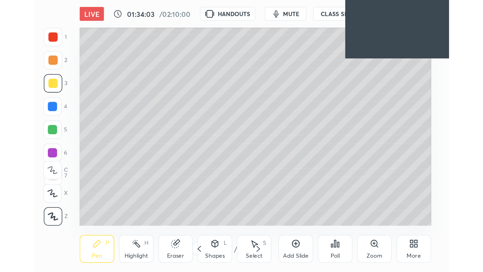
scroll to position [86, 161]
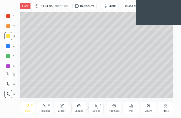
click at [170, 109] on div "More" at bounding box center [165, 108] width 15 height 12
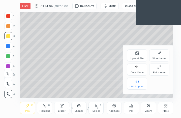
click at [148, 69] on div "Upload File Slide theme Dark Mode Full screen F Live Support" at bounding box center [148, 70] width 42 height 40
click at [146, 69] on div "Dark Mode" at bounding box center [137, 70] width 20 height 12
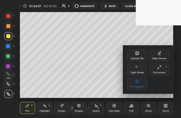
click at [156, 68] on div "Full screen F" at bounding box center [159, 70] width 20 height 12
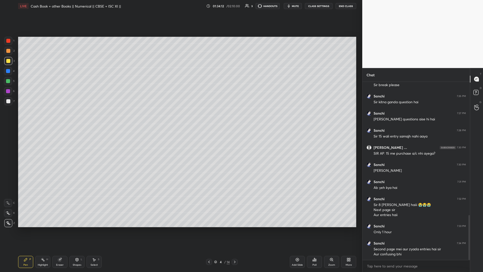
click at [180, 118] on icon at bounding box center [235, 262] width 4 height 4
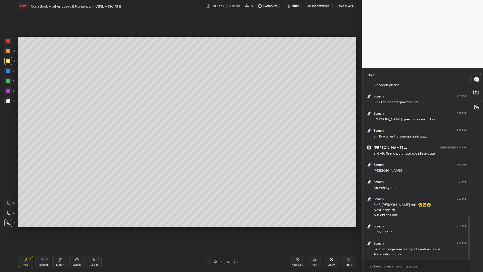
click at [180, 118] on icon at bounding box center [235, 262] width 4 height 4
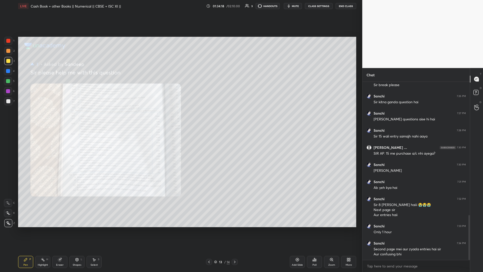
click at [180, 118] on icon at bounding box center [235, 262] width 4 height 4
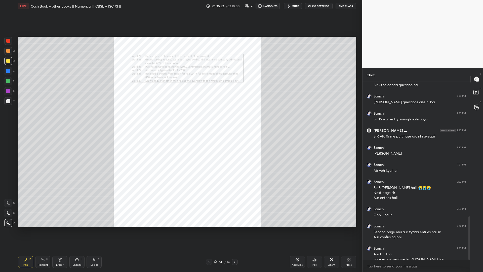
scroll to position [551, 0]
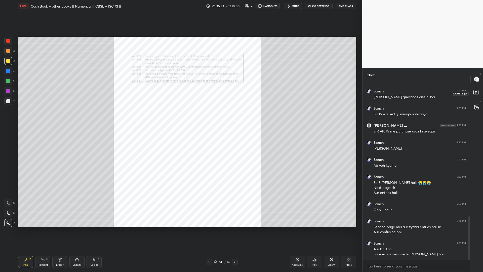
click at [180, 96] on icon at bounding box center [476, 93] width 9 height 9
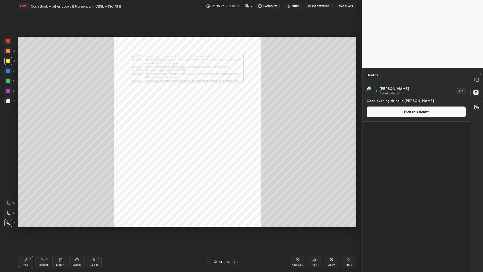
click at [180, 81] on icon at bounding box center [476, 79] width 5 height 5
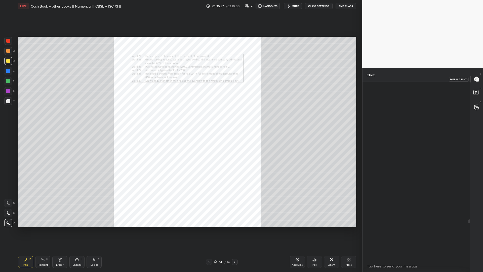
scroll to position [176, 106]
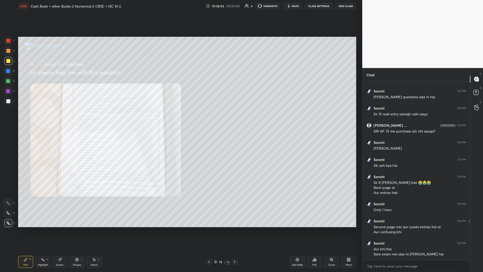
click at [180, 118] on div "Zoom" at bounding box center [331, 262] width 15 height 12
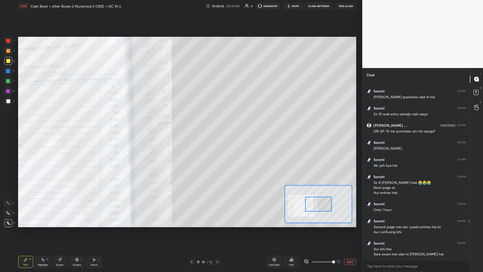
click at [180, 118] on div at bounding box center [322, 262] width 37 height 6
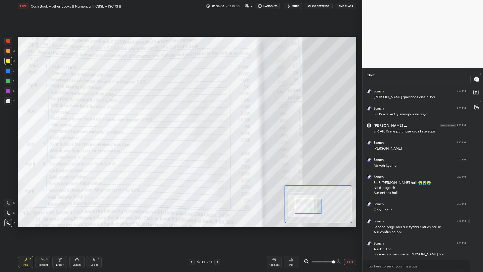
drag, startPoint x: 318, startPoint y: 206, endPoint x: 310, endPoint y: 207, distance: 8.4
click at [180, 118] on div at bounding box center [308, 206] width 27 height 15
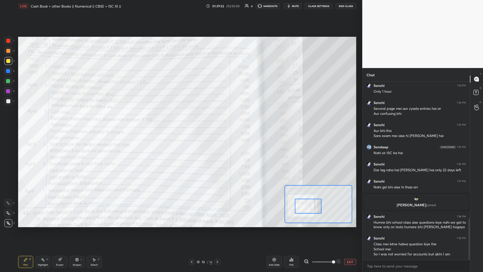
scroll to position [607, 0]
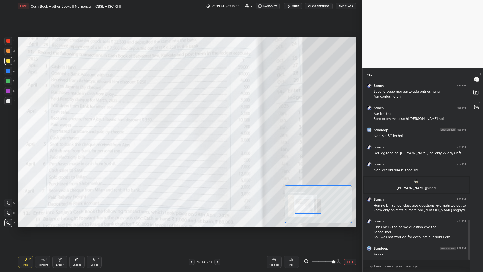
click at [180, 118] on button "EXIT" at bounding box center [350, 262] width 12 height 6
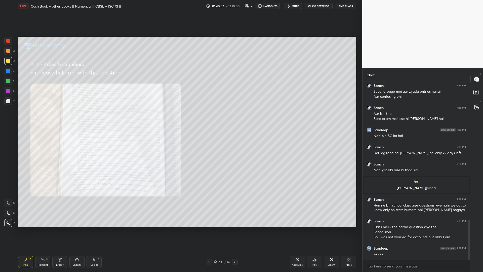
click at [180, 118] on div "Zoom" at bounding box center [331, 262] width 15 height 12
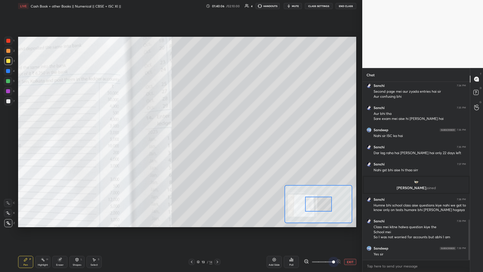
click at [180, 118] on div "EXIT" at bounding box center [330, 262] width 52 height 6
click at [180, 118] on div at bounding box center [318, 204] width 27 height 15
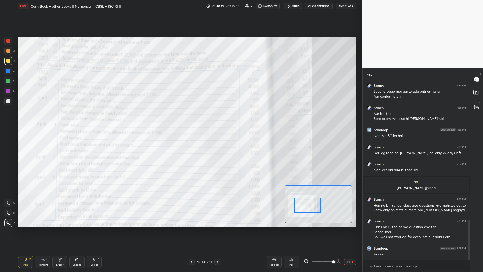
drag, startPoint x: 310, startPoint y: 197, endPoint x: 299, endPoint y: 198, distance: 11.1
click at [180, 118] on div at bounding box center [307, 205] width 27 height 15
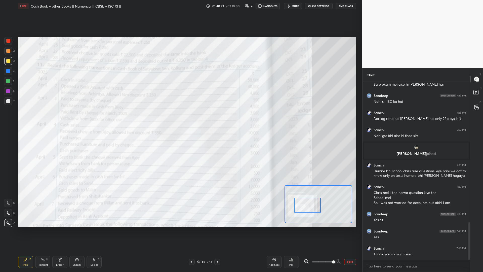
scroll to position [658, 0]
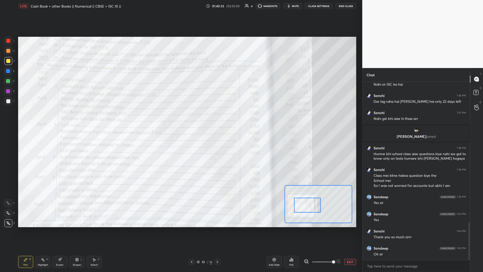
click at [180, 118] on icon at bounding box center [217, 262] width 4 height 4
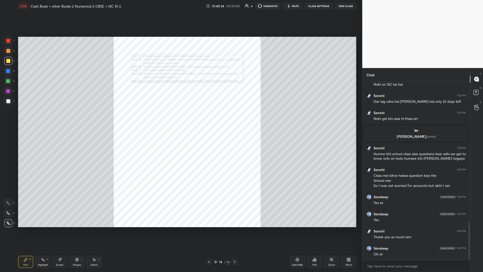
drag, startPoint x: 207, startPoint y: 261, endPoint x: 212, endPoint y: 262, distance: 5.8
click at [180, 118] on icon at bounding box center [209, 262] width 4 height 4
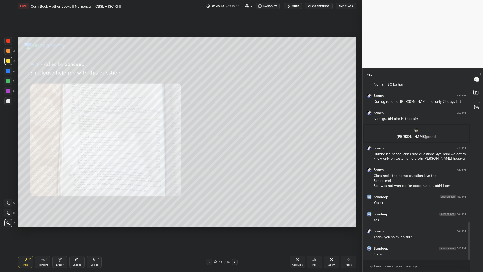
click at [180, 118] on div "Add Slide" at bounding box center [297, 262] width 15 height 12
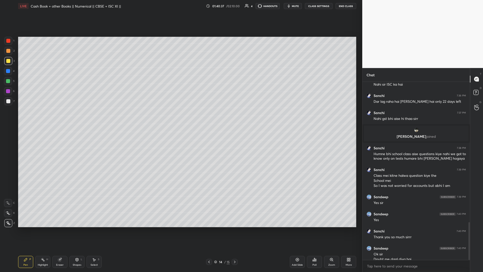
scroll to position [663, 0]
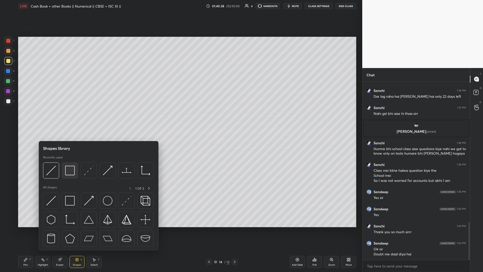
click at [68, 118] on img at bounding box center [70, 171] width 10 height 10
drag, startPoint x: 66, startPoint y: 158, endPoint x: 67, endPoint y: 162, distance: 4.4
click at [66, 118] on div "Recently used" at bounding box center [98, 168] width 110 height 26
click at [67, 118] on img at bounding box center [70, 171] width 10 height 10
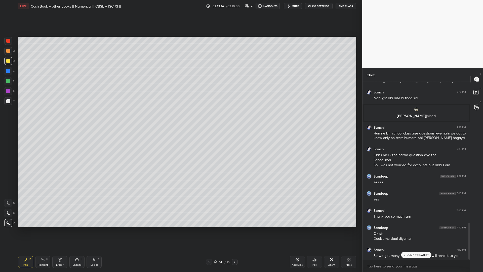
scroll to position [697, 0]
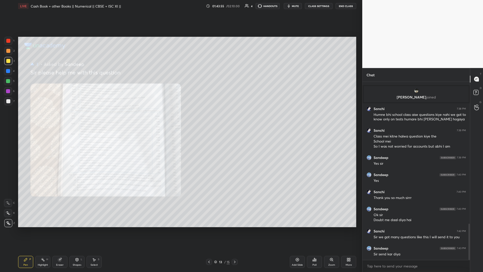
click at [180, 118] on icon at bounding box center [332, 259] width 4 height 4
click at [180, 118] on div "Zoom" at bounding box center [331, 262] width 15 height 12
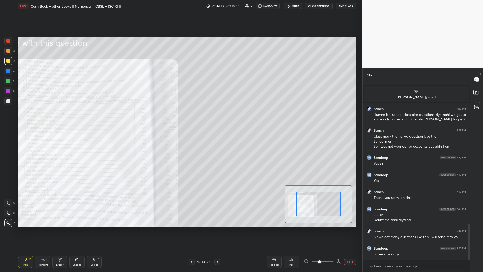
click at [180, 118] on span at bounding box center [322, 262] width 21 height 8
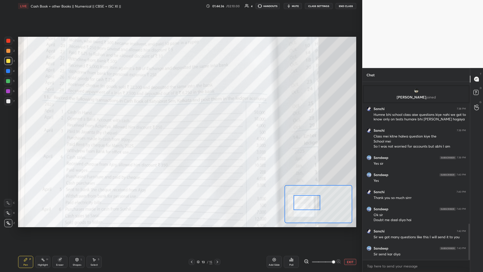
drag, startPoint x: 316, startPoint y: 203, endPoint x: 304, endPoint y: 202, distance: 11.7
click at [180, 118] on div at bounding box center [307, 202] width 27 height 15
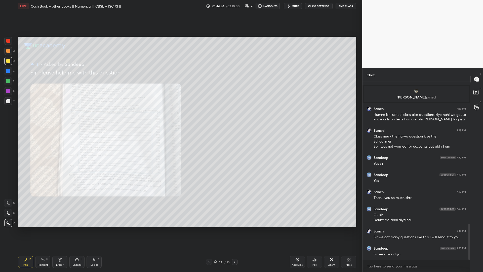
click at [180, 118] on div "Zoom" at bounding box center [331, 265] width 7 height 3
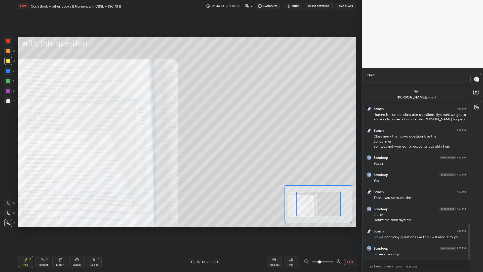
drag, startPoint x: 335, startPoint y: 263, endPoint x: 336, endPoint y: 253, distance: 9.6
click at [180, 118] on div at bounding box center [322, 262] width 37 height 6
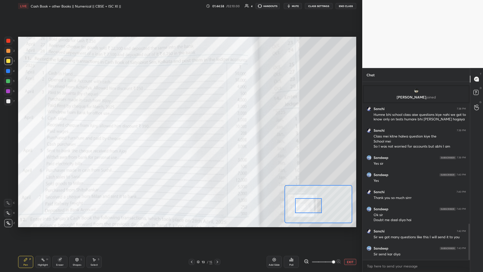
drag, startPoint x: 312, startPoint y: 210, endPoint x: 306, endPoint y: 211, distance: 5.4
click at [180, 118] on div at bounding box center [308, 205] width 27 height 15
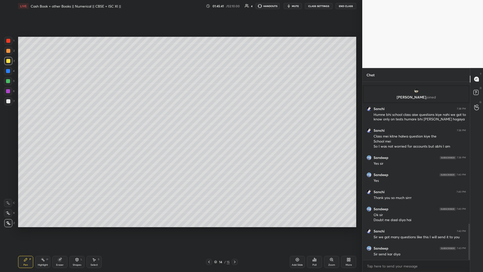
click at [180, 118] on icon at bounding box center [313, 260] width 1 height 1
click at [180, 118] on div "Zoom" at bounding box center [331, 262] width 15 height 12
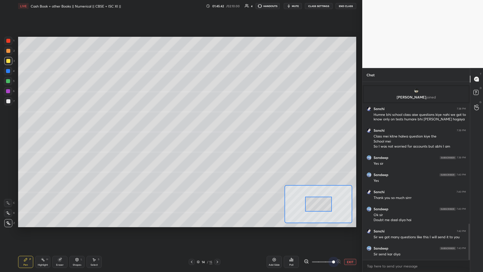
click at [180, 118] on div "Add Slide Poll EXIT" at bounding box center [312, 262] width 90 height 28
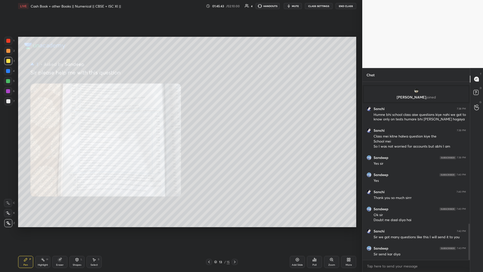
click at [180, 118] on div "Zoom" at bounding box center [331, 262] width 15 height 12
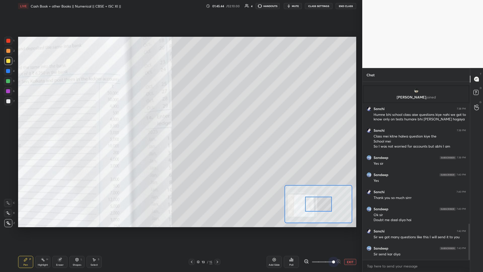
click at [180, 118] on span at bounding box center [322, 262] width 21 height 8
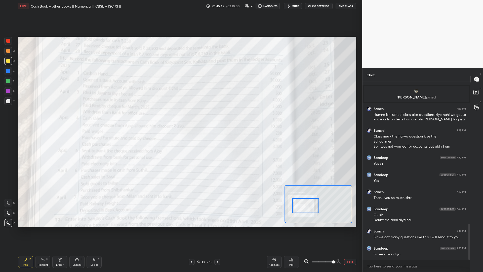
drag, startPoint x: 320, startPoint y: 205, endPoint x: 308, endPoint y: 206, distance: 12.1
click at [180, 118] on div at bounding box center [305, 205] width 27 height 15
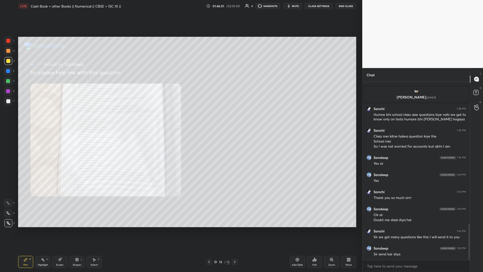
click at [180, 118] on div "Zoom" at bounding box center [331, 265] width 7 height 3
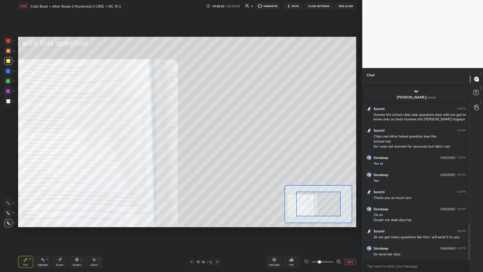
click at [180, 118] on span at bounding box center [322, 262] width 21 height 8
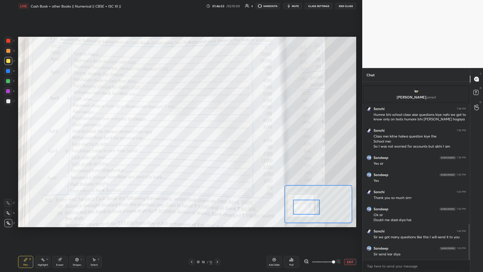
drag, startPoint x: 320, startPoint y: 206, endPoint x: 308, endPoint y: 209, distance: 12.5
click at [180, 118] on div at bounding box center [306, 207] width 27 height 15
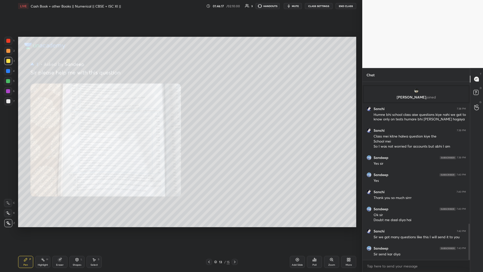
click at [180, 118] on div "Zoom" at bounding box center [331, 265] width 7 height 3
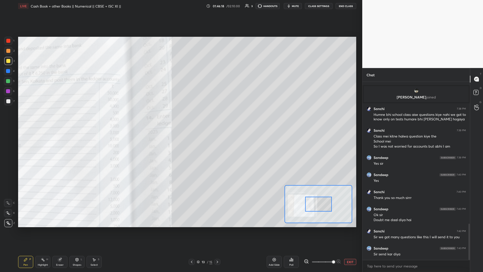
click at [180, 118] on span at bounding box center [322, 262] width 21 height 8
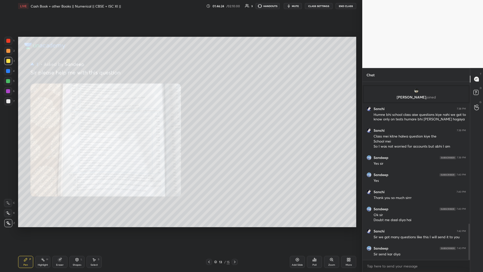
click at [180, 118] on div "Zoom" at bounding box center [331, 262] width 15 height 12
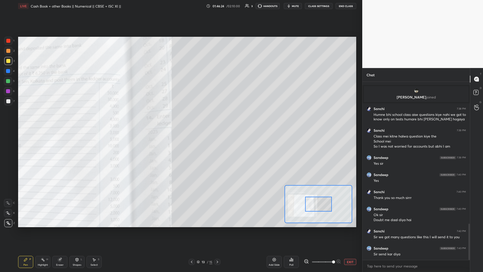
click at [180, 118] on span at bounding box center [333, 261] width 3 height 3
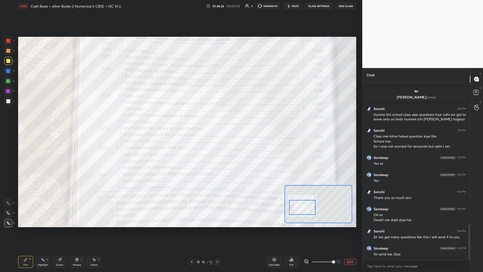
drag, startPoint x: 288, startPoint y: 202, endPoint x: 301, endPoint y: 211, distance: 15.6
click at [180, 118] on div at bounding box center [302, 207] width 27 height 15
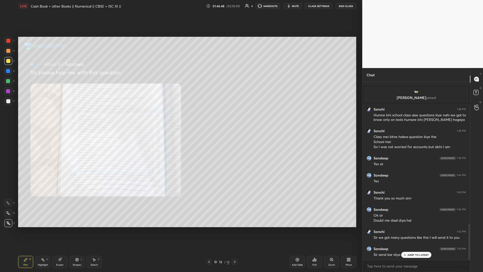
scroll to position [695, 0]
click at [180, 118] on div "Poll" at bounding box center [314, 262] width 15 height 12
click at [180, 118] on div "Type A B C D E A B C D TRUE / FALSE Correct Answer A B C D Skip Time in seconds…" at bounding box center [241, 136] width 483 height 272
click at [180, 118] on icon at bounding box center [331, 259] width 3 height 3
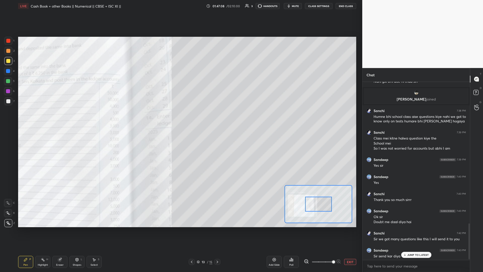
click at [180, 118] on span at bounding box center [322, 262] width 21 height 8
click at [180, 118] on span at bounding box center [333, 261] width 3 height 3
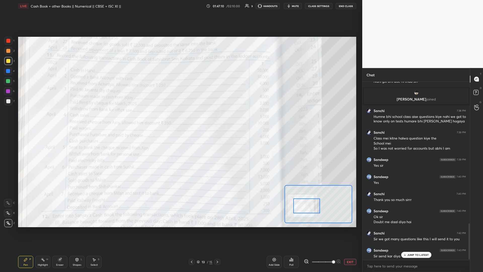
drag, startPoint x: 313, startPoint y: 208, endPoint x: 305, endPoint y: 208, distance: 8.3
click at [180, 118] on div at bounding box center [306, 205] width 27 height 15
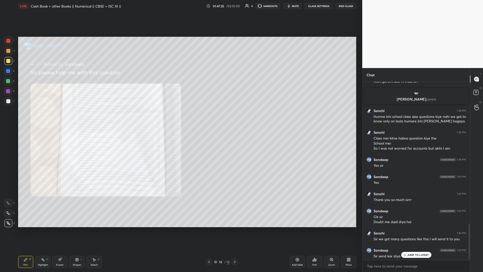
click at [180, 118] on div "Zoom" at bounding box center [331, 262] width 15 height 12
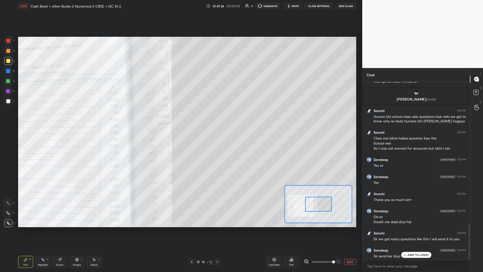
click at [180, 118] on div at bounding box center [322, 262] width 37 height 6
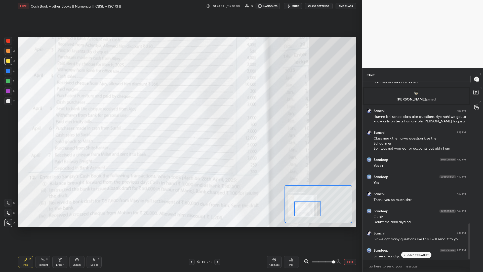
drag, startPoint x: 313, startPoint y: 206, endPoint x: 309, endPoint y: 210, distance: 5.9
click at [180, 118] on div at bounding box center [307, 208] width 27 height 15
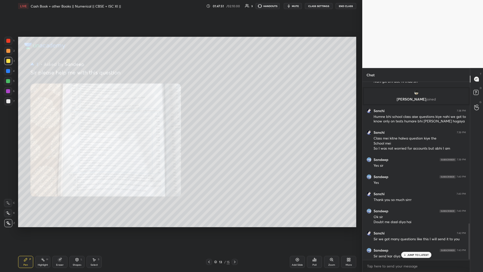
click at [180, 118] on div "Zoom" at bounding box center [331, 262] width 15 height 12
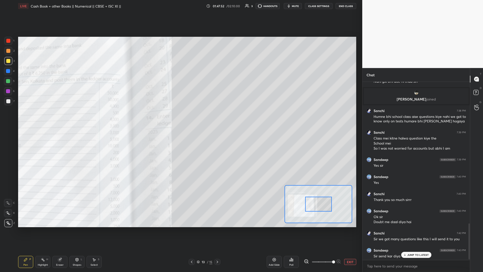
click at [180, 118] on div "Add Slide Poll EXIT" at bounding box center [312, 262] width 90 height 28
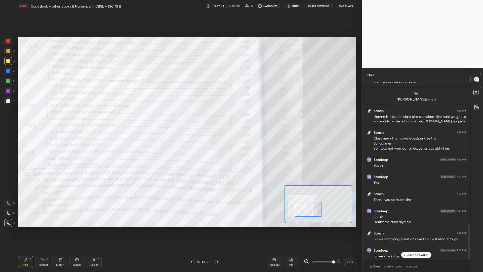
drag, startPoint x: 319, startPoint y: 201, endPoint x: 309, endPoint y: 206, distance: 11.5
click at [180, 118] on div at bounding box center [308, 209] width 27 height 15
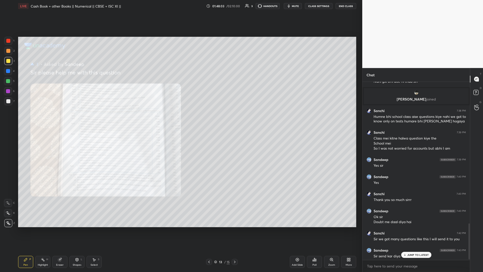
click at [180, 118] on icon at bounding box center [332, 259] width 4 height 4
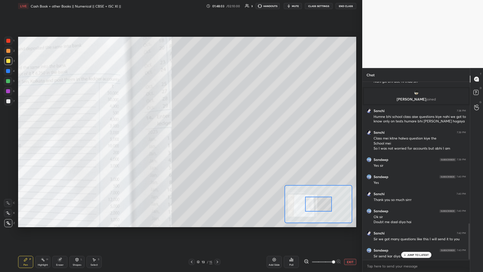
click at [180, 118] on span at bounding box center [322, 262] width 21 height 8
drag, startPoint x: 336, startPoint y: 260, endPoint x: 335, endPoint y: 255, distance: 5.0
click at [180, 118] on span at bounding box center [333, 261] width 3 height 3
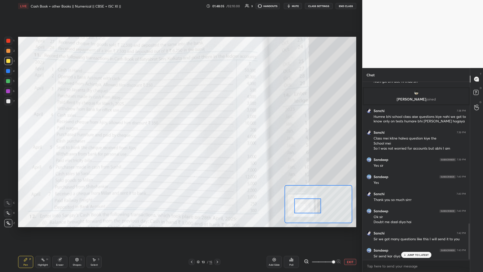
click at [180, 118] on div at bounding box center [307, 205] width 27 height 15
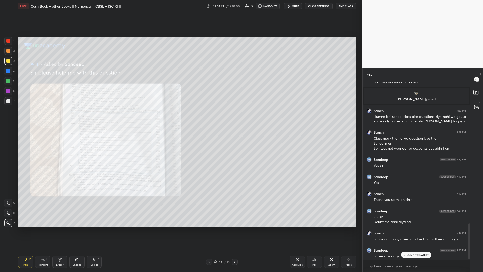
click at [180, 118] on div "Zoom" at bounding box center [331, 262] width 15 height 12
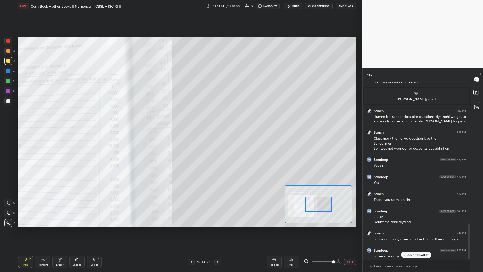
click at [180, 118] on span at bounding box center [322, 262] width 21 height 8
click at [180, 118] on span at bounding box center [333, 261] width 3 height 3
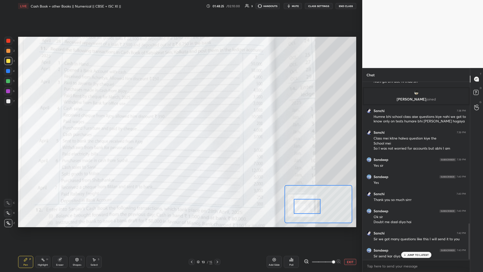
drag, startPoint x: 316, startPoint y: 205, endPoint x: 305, endPoint y: 207, distance: 11.1
click at [180, 118] on div at bounding box center [307, 206] width 27 height 15
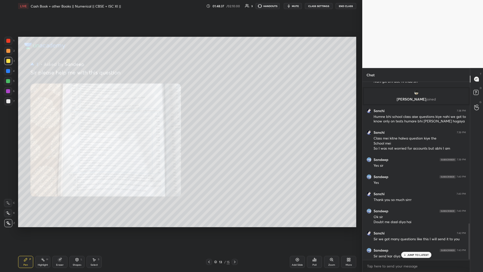
click at [180, 118] on div "Zoom" at bounding box center [331, 262] width 15 height 12
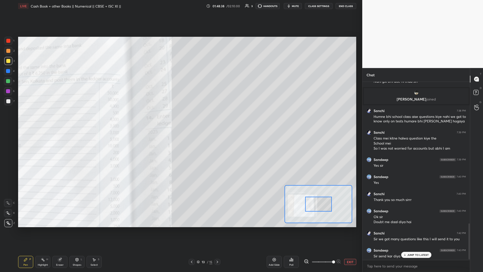
click at [180, 118] on span at bounding box center [322, 262] width 21 height 8
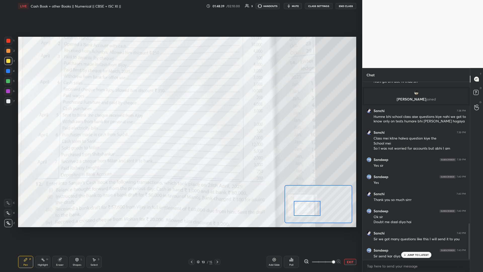
drag, startPoint x: 311, startPoint y: 209, endPoint x: 304, endPoint y: 212, distance: 8.0
click at [180, 118] on div at bounding box center [307, 208] width 27 height 15
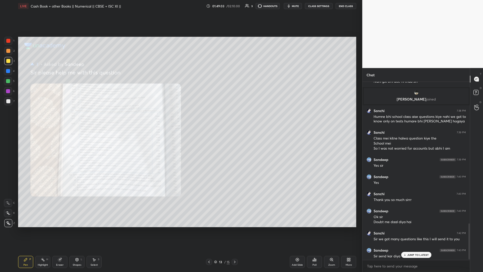
click at [180, 118] on div "Zoom" at bounding box center [331, 262] width 15 height 12
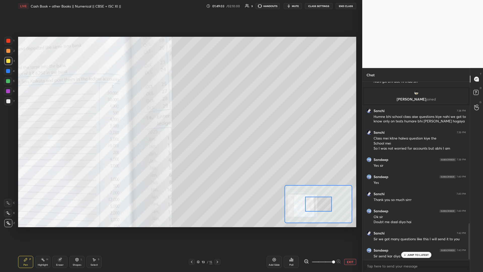
click at [180, 118] on span at bounding box center [333, 261] width 3 height 3
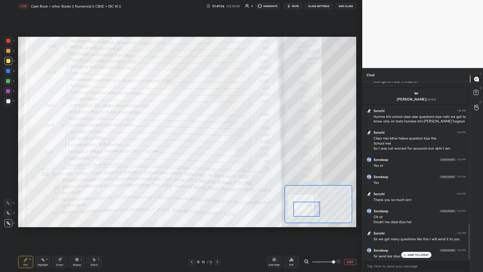
drag, startPoint x: 313, startPoint y: 206, endPoint x: 303, endPoint y: 210, distance: 10.5
click at [180, 118] on div at bounding box center [306, 209] width 27 height 15
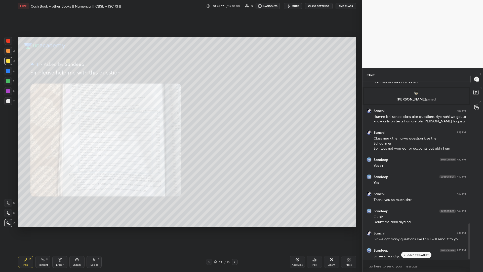
click at [180, 118] on div "Zoom" at bounding box center [331, 262] width 15 height 12
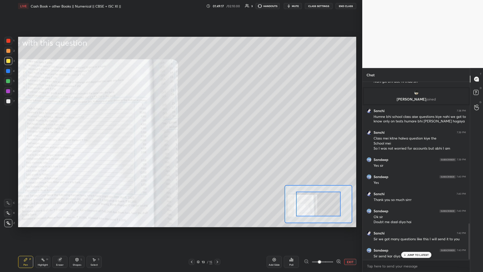
drag, startPoint x: 336, startPoint y: 261, endPoint x: 330, endPoint y: 238, distance: 23.0
click at [180, 118] on span at bounding box center [322, 262] width 21 height 8
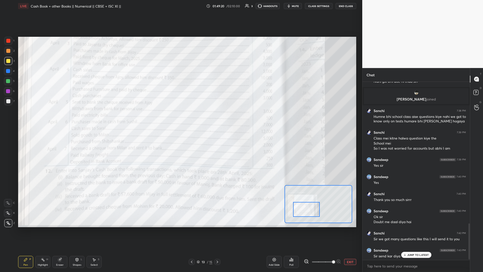
drag, startPoint x: 315, startPoint y: 201, endPoint x: 303, endPoint y: 207, distance: 13.2
click at [180, 118] on div at bounding box center [306, 209] width 27 height 15
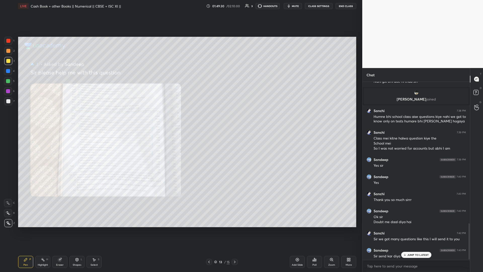
click at [180, 118] on div "Zoom" at bounding box center [331, 262] width 15 height 12
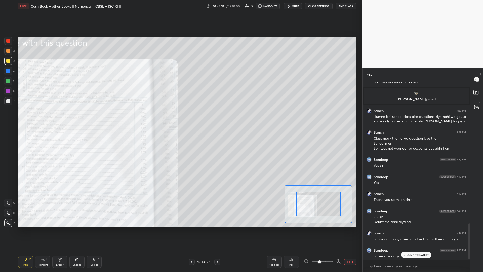
click at [180, 118] on span at bounding box center [322, 262] width 21 height 8
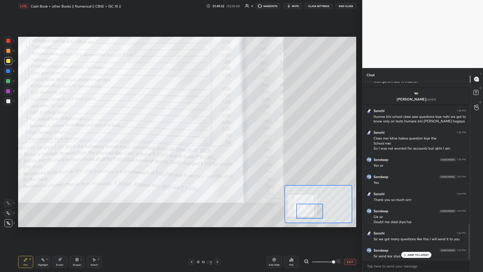
drag, startPoint x: 313, startPoint y: 207, endPoint x: 305, endPoint y: 214, distance: 10.0
click at [180, 118] on div at bounding box center [309, 211] width 27 height 15
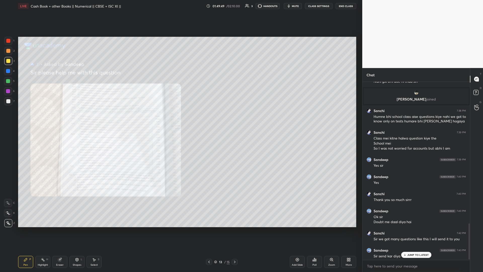
click at [180, 118] on div "Zoom" at bounding box center [331, 265] width 7 height 3
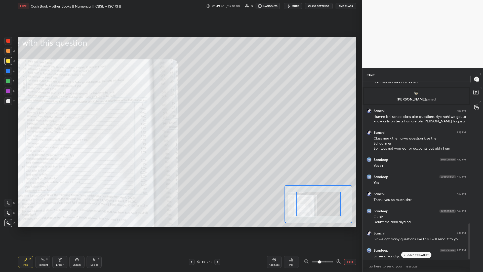
click at [180, 118] on span at bounding box center [322, 262] width 21 height 8
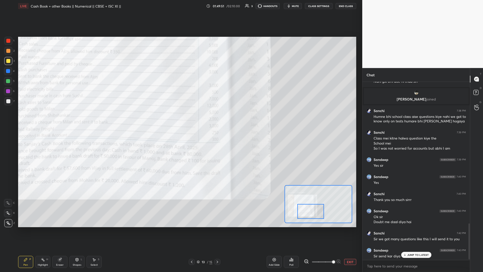
drag, startPoint x: 311, startPoint y: 204, endPoint x: 305, endPoint y: 210, distance: 8.7
click at [180, 118] on div at bounding box center [311, 211] width 27 height 15
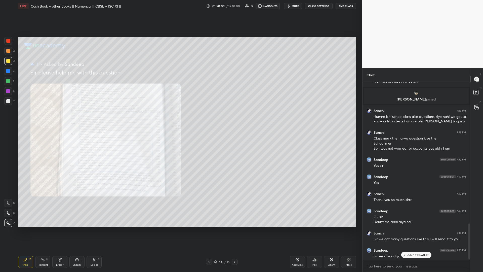
click at [180, 118] on div "Zoom" at bounding box center [331, 262] width 15 height 12
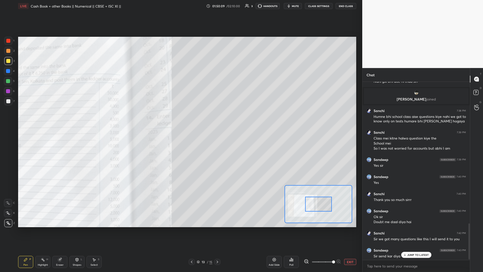
click at [180, 118] on span at bounding box center [333, 261] width 3 height 3
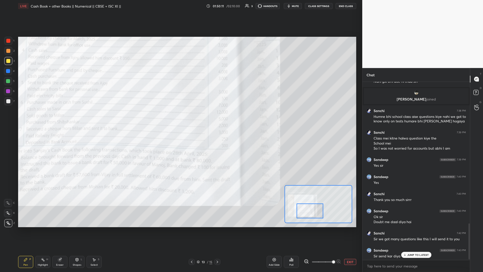
drag, startPoint x: 314, startPoint y: 208, endPoint x: 308, endPoint y: 212, distance: 6.5
click at [180, 118] on div at bounding box center [310, 210] width 27 height 15
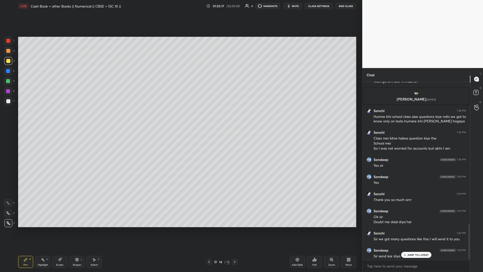
click at [180, 118] on div "Add Slide" at bounding box center [297, 262] width 15 height 12
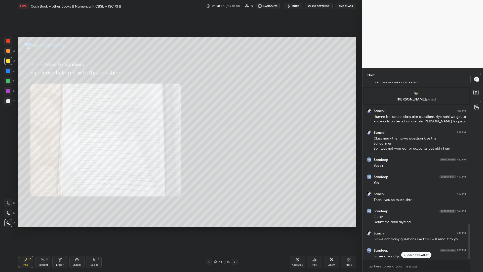
click at [180, 118] on div "Zoom" at bounding box center [331, 262] width 15 height 12
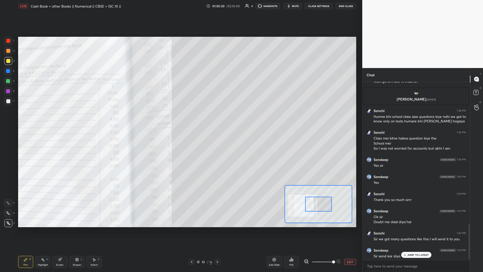
click at [180, 118] on span at bounding box center [322, 262] width 21 height 8
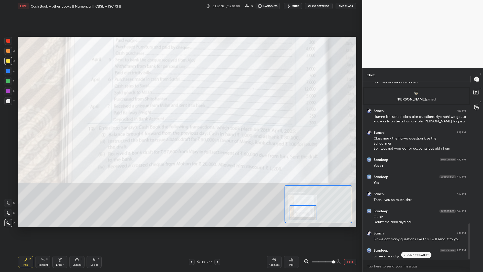
click at [180, 118] on div at bounding box center [303, 212] width 27 height 15
click at [180, 118] on div "Setting up your live class Poll for secs No correct answer Start poll" at bounding box center [187, 132] width 338 height 190
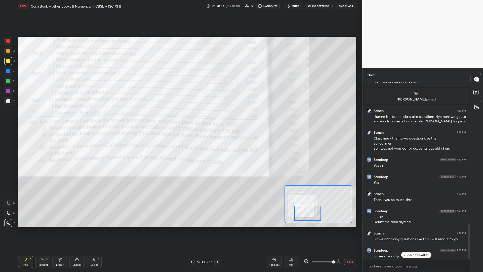
drag, startPoint x: 301, startPoint y: 202, endPoint x: 311, endPoint y: 208, distance: 11.9
click at [180, 118] on div at bounding box center [307, 213] width 27 height 15
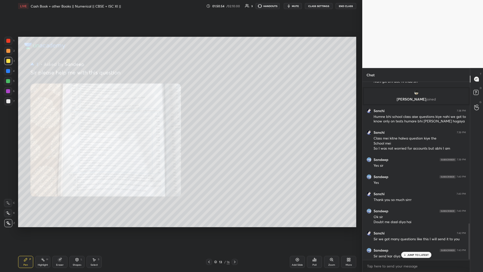
click at [180, 118] on div "Zoom" at bounding box center [331, 262] width 15 height 12
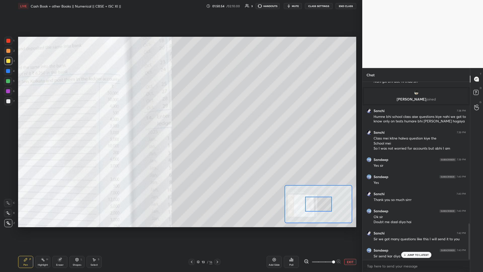
click at [180, 118] on span at bounding box center [322, 262] width 21 height 8
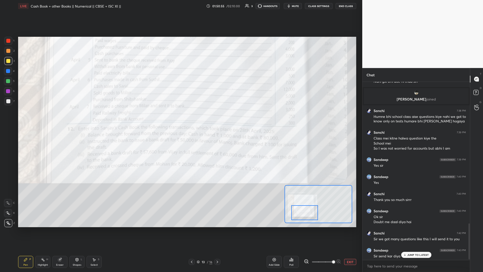
drag, startPoint x: 305, startPoint y: 207, endPoint x: 312, endPoint y: 208, distance: 7.3
click at [180, 118] on div at bounding box center [304, 212] width 27 height 15
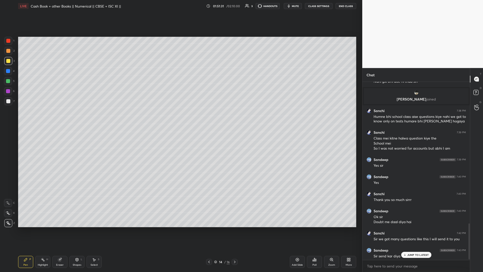
click at [180, 7] on span "mute" at bounding box center [295, 6] width 7 height 4
click at [180, 7] on span "unmute" at bounding box center [295, 6] width 11 height 4
click at [180, 118] on p "JUMP TO LATEST" at bounding box center [418, 254] width 22 height 3
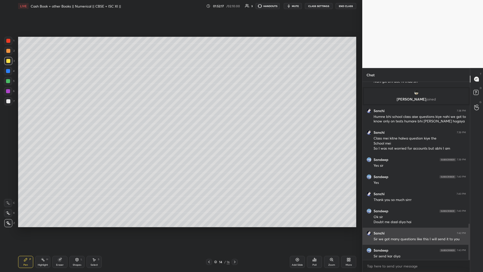
scroll to position [697, 0]
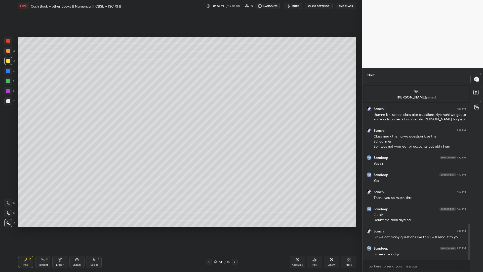
click at [180, 118] on icon at bounding box center [209, 262] width 4 height 4
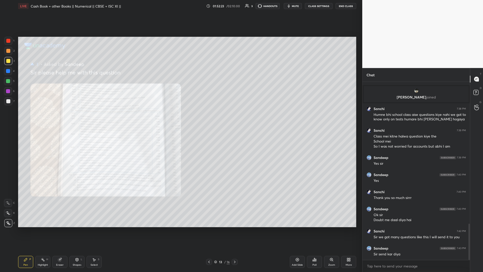
click at [180, 118] on div "Zoom" at bounding box center [331, 262] width 15 height 12
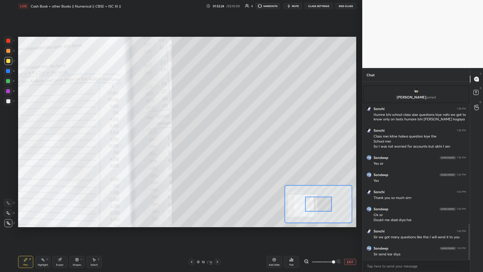
drag, startPoint x: 332, startPoint y: 263, endPoint x: 333, endPoint y: 257, distance: 6.1
click at [180, 118] on span at bounding box center [322, 262] width 21 height 8
click at [180, 118] on div "Setting up your live class Poll for secs No correct answer Start poll" at bounding box center [187, 132] width 338 height 190
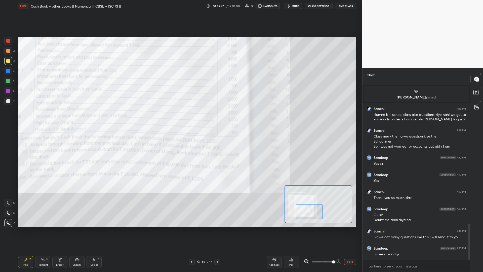
drag, startPoint x: 316, startPoint y: 206, endPoint x: 307, endPoint y: 214, distance: 11.8
click at [180, 118] on div at bounding box center [309, 211] width 27 height 15
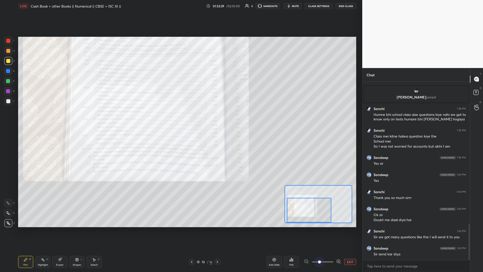
click at [180, 118] on span at bounding box center [322, 261] width 21 height 1
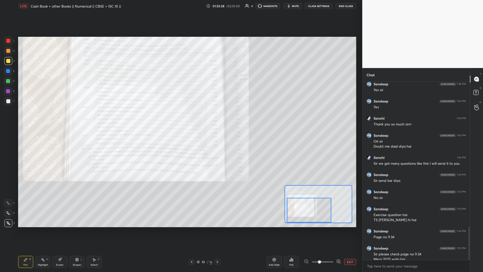
scroll to position [776, 0]
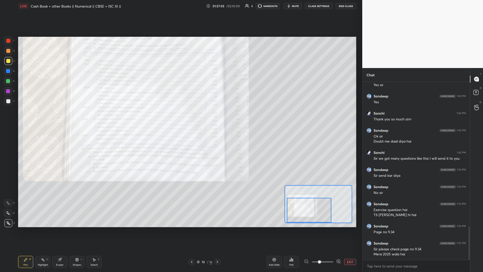
click at [180, 118] on icon at bounding box center [217, 262] width 4 height 4
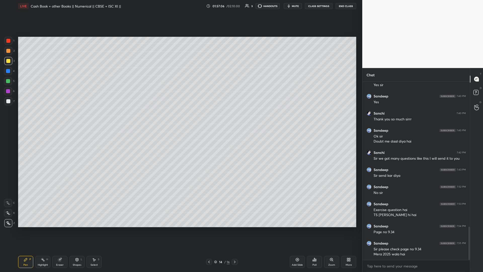
click at [180, 118] on icon at bounding box center [235, 262] width 4 height 4
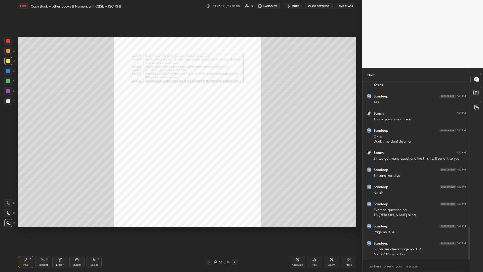
click at [180, 118] on icon at bounding box center [332, 259] width 4 height 4
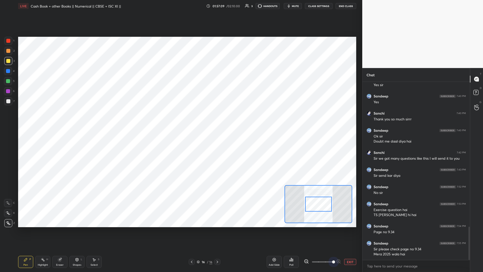
click at [180, 118] on span at bounding box center [322, 262] width 21 height 8
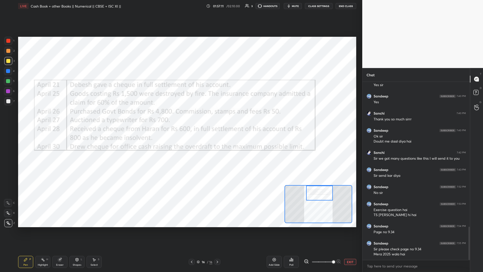
drag, startPoint x: 323, startPoint y: 200, endPoint x: 322, endPoint y: 186, distance: 14.9
click at [180, 118] on div at bounding box center [319, 193] width 27 height 15
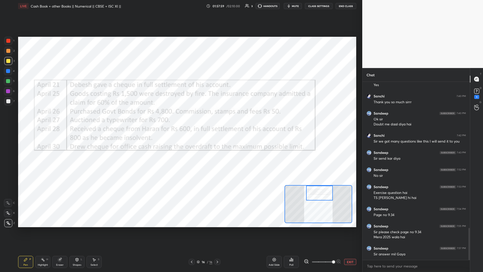
scroll to position [815, 0]
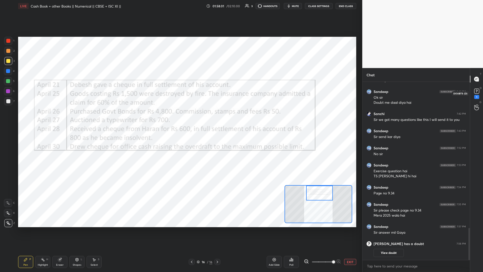
click at [180, 91] on rect at bounding box center [476, 91] width 5 height 5
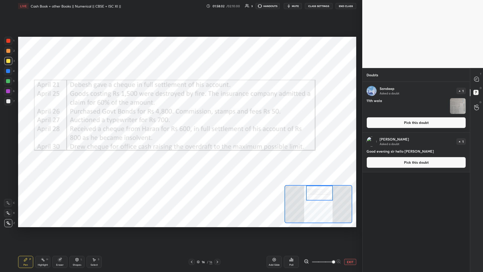
click at [180, 117] on button "Pick this doubt" at bounding box center [416, 122] width 99 height 11
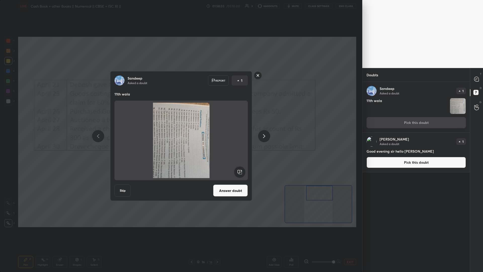
click at [180, 118] on rect at bounding box center [239, 171] width 11 height 11
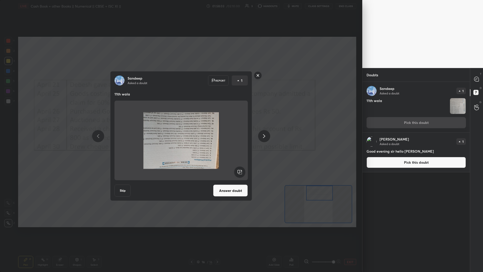
click at [180, 118] on rect at bounding box center [239, 171] width 11 height 11
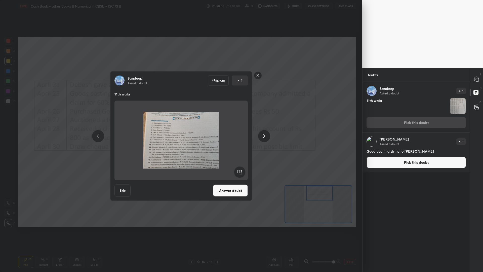
click at [180, 118] on button "Answer doubt" at bounding box center [230, 190] width 35 height 12
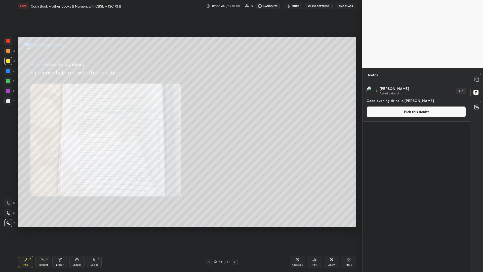
click at [180, 118] on div "Zoom" at bounding box center [331, 262] width 15 height 12
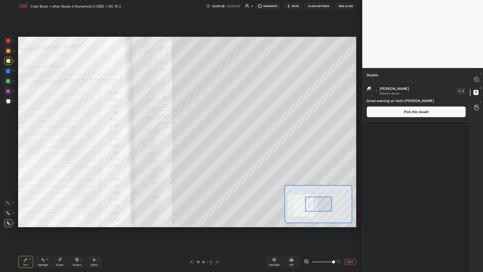
click at [180, 118] on span at bounding box center [322, 262] width 21 height 8
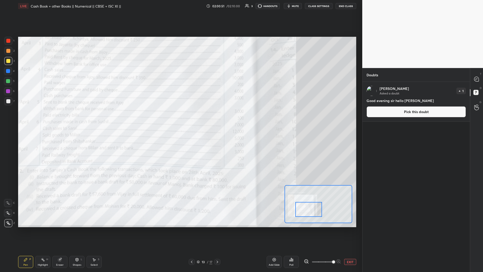
drag, startPoint x: 311, startPoint y: 208, endPoint x: 308, endPoint y: 211, distance: 4.6
click at [180, 118] on div at bounding box center [308, 209] width 27 height 15
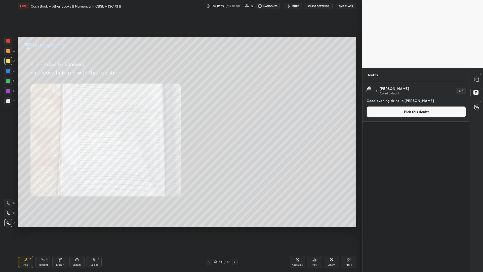
click at [180, 118] on div "Zoom" at bounding box center [331, 262] width 15 height 12
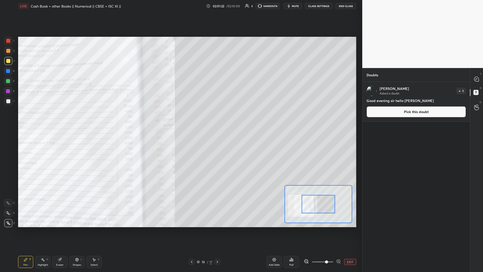
drag, startPoint x: 329, startPoint y: 260, endPoint x: 333, endPoint y: 246, distance: 14.0
click at [180, 118] on span at bounding box center [322, 262] width 21 height 8
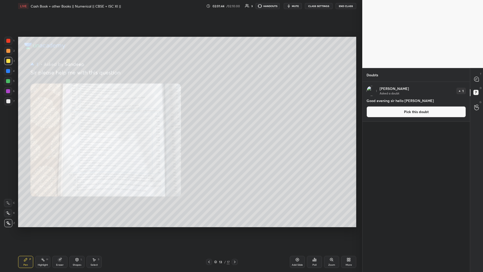
drag, startPoint x: 322, startPoint y: 203, endPoint x: 300, endPoint y: 227, distance: 33.0
click at [180, 118] on div "Setting up your live class Poll for secs No correct answer Start poll" at bounding box center [187, 132] width 342 height 240
click at [180, 118] on icon at bounding box center [332, 259] width 4 height 4
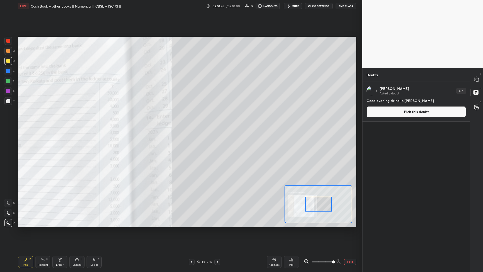
drag, startPoint x: 333, startPoint y: 261, endPoint x: 333, endPoint y: 250, distance: 11.3
click at [180, 118] on span at bounding box center [322, 262] width 21 height 8
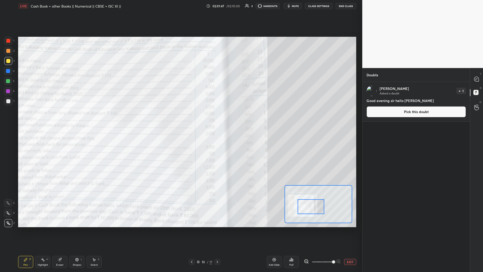
drag, startPoint x: 320, startPoint y: 207, endPoint x: 315, endPoint y: 209, distance: 5.8
click at [180, 118] on div at bounding box center [311, 206] width 27 height 15
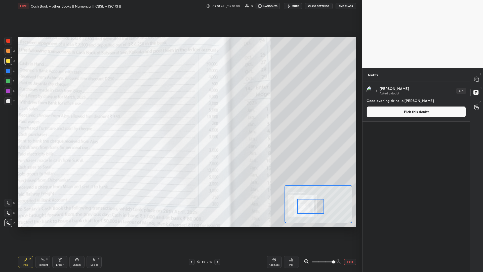
click at [180, 118] on div at bounding box center [311, 206] width 27 height 15
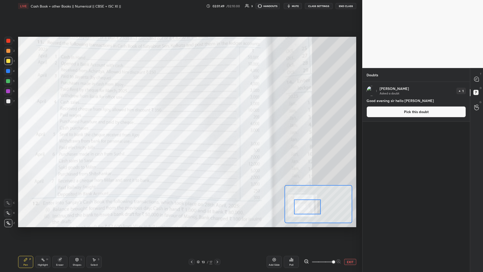
click at [180, 118] on div at bounding box center [307, 206] width 27 height 15
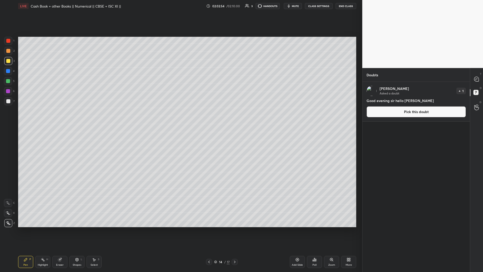
type textarea "x"
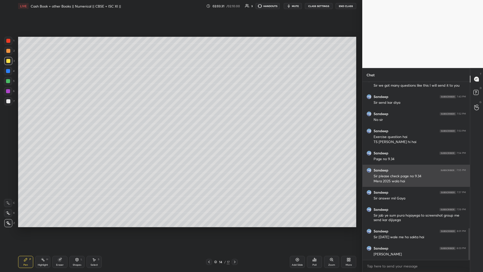
scroll to position [826, 0]
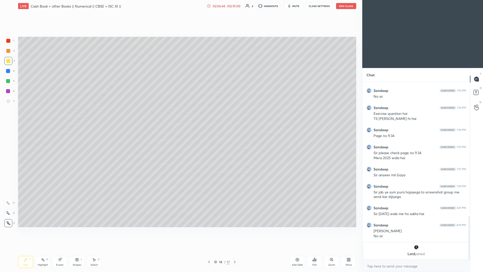
scroll to position [1061, 0]
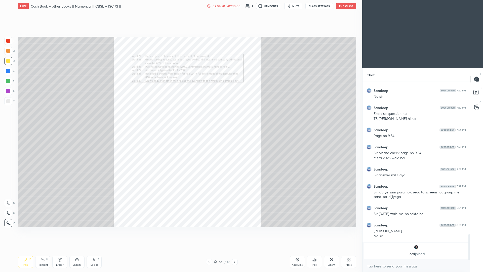
click at [180, 118] on div "Zoom" at bounding box center [331, 265] width 7 height 3
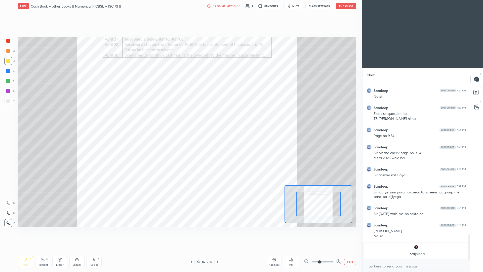
click at [180, 118] on span at bounding box center [322, 262] width 21 height 8
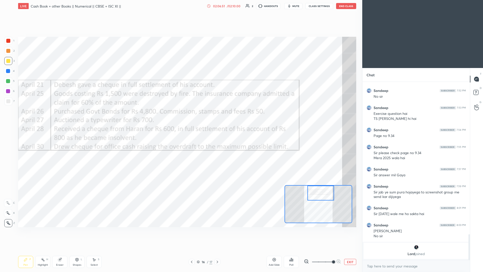
drag, startPoint x: 318, startPoint y: 205, endPoint x: 320, endPoint y: 193, distance: 12.0
click at [180, 118] on div at bounding box center [321, 193] width 27 height 15
click at [23, 118] on div "Setting up your live class Poll for secs No correct answer Start poll" at bounding box center [187, 132] width 342 height 240
drag, startPoint x: 347, startPoint y: 243, endPoint x: 347, endPoint y: 2, distance: 241.1
click at [180, 2] on div "LIVE Cash Book + other Books || Numerical || CBSE + ISC XI || 02:08:49 / 02:10:…" at bounding box center [187, 6] width 338 height 12
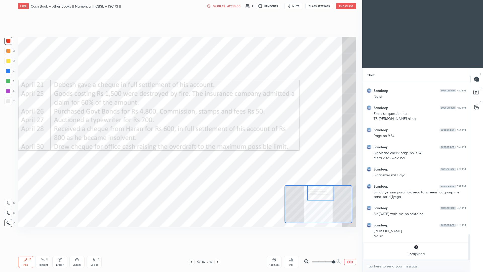
click at [180, 3] on div "LIVE Cash Book + other Books || Numerical || CBSE + ISC XI || 02:08:49 / 02:10:…" at bounding box center [187, 6] width 338 height 12
click at [180, 8] on button "End Class" at bounding box center [346, 6] width 20 height 6
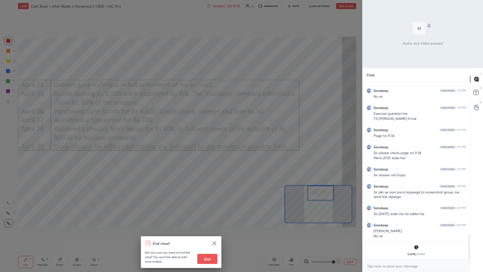
click at [180, 118] on div "End class? Are you sure you want to end the class? You won’t be able to edit on…" at bounding box center [181, 252] width 81 height 32
click at [180, 118] on button "End" at bounding box center [207, 259] width 20 height 10
type textarea "x"
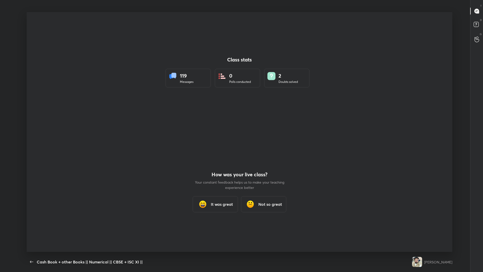
scroll to position [240, 479]
click at [32, 118] on icon "button" at bounding box center [32, 262] width 6 height 6
